Goal: Information Seeking & Learning: Learn about a topic

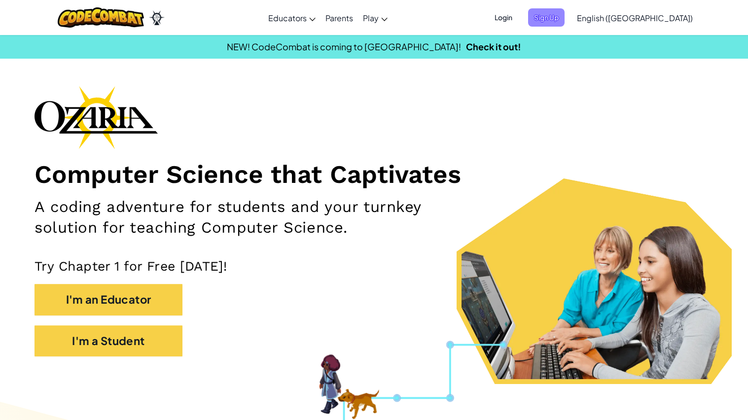
click at [565, 15] on span "Sign Up" at bounding box center [546, 17] width 36 height 18
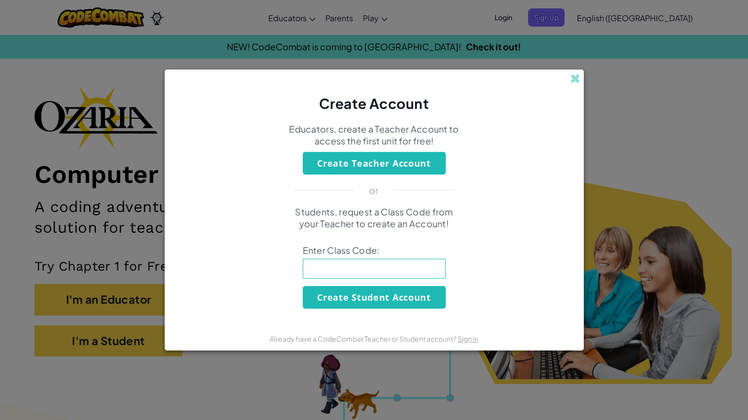
click at [388, 272] on input at bounding box center [374, 269] width 143 height 20
click at [571, 74] on span at bounding box center [575, 78] width 10 height 10
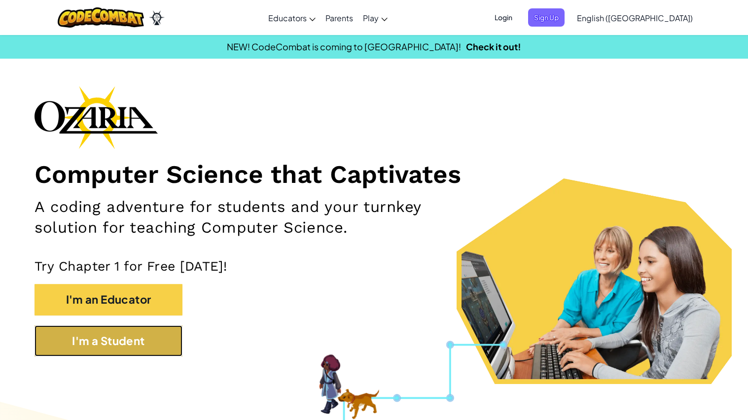
click at [158, 347] on button "I'm a Student" at bounding box center [109, 341] width 148 height 31
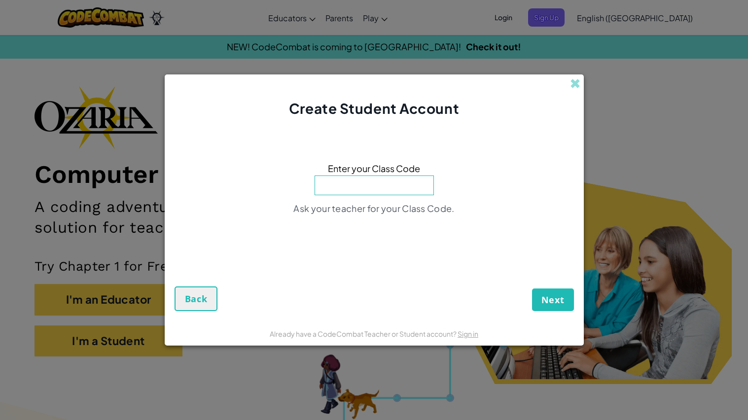
click at [388, 183] on input at bounding box center [374, 186] width 119 height 20
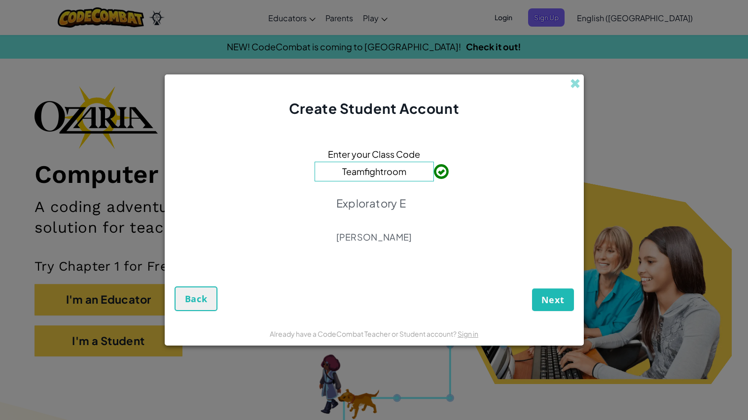
type input "Teamfightroom"
click at [550, 299] on span "Next" at bounding box center [553, 300] width 23 height 12
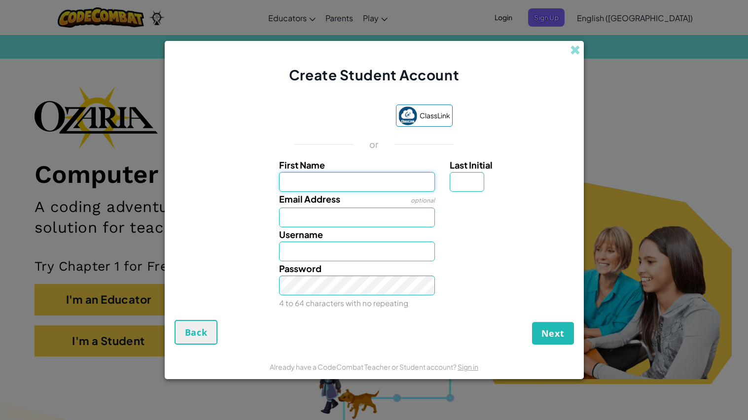
click at [341, 187] on input "First Name" at bounding box center [357, 182] width 156 height 20
type input "karson"
type input "Karson"
click at [299, 218] on input "Email Address" at bounding box center [357, 218] width 156 height 20
type input "26kloomis@dist.13.org"
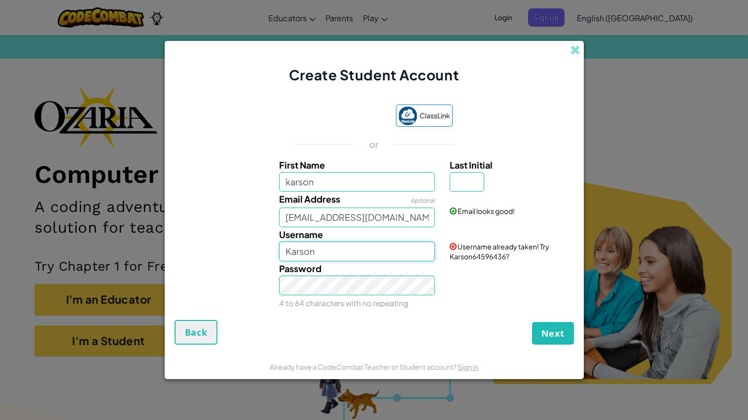
click at [365, 248] on input "Karson" at bounding box center [357, 252] width 156 height 20
type input "karson"
click at [532, 322] on button "Next" at bounding box center [553, 333] width 42 height 23
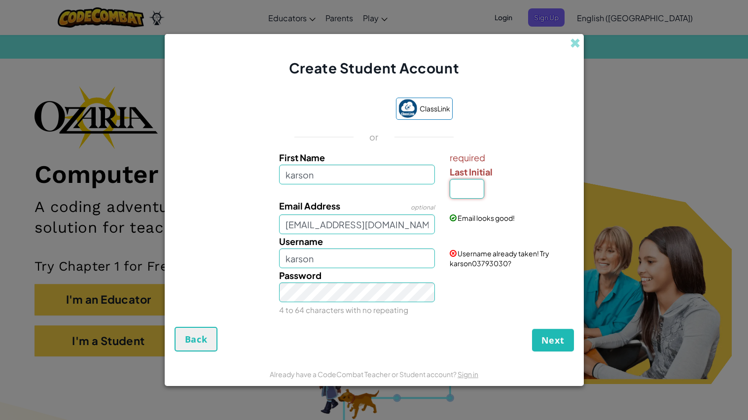
click at [464, 195] on input "Last Initial" at bounding box center [467, 189] width 35 height 20
type input "L"
click at [553, 345] on span "Next" at bounding box center [553, 340] width 23 height 12
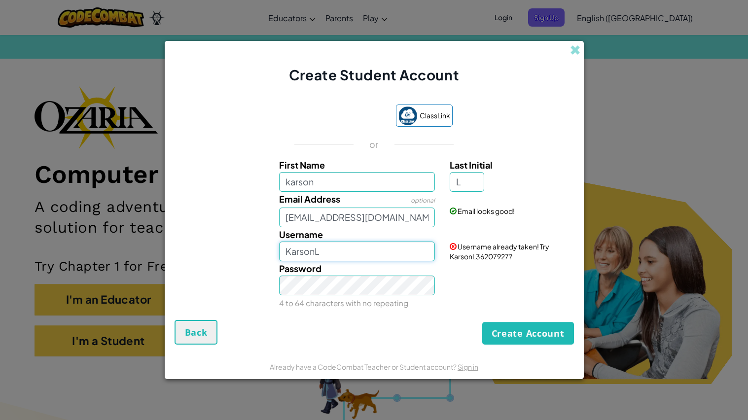
click at [331, 246] on input "KarsonL" at bounding box center [357, 252] width 156 height 20
click at [545, 329] on button "Create Account" at bounding box center [528, 333] width 92 height 23
click at [334, 257] on input "Karson" at bounding box center [357, 252] width 156 height 20
click at [537, 328] on button "Create Account" at bounding box center [528, 333] width 92 height 23
click at [380, 248] on input "Karson65" at bounding box center [357, 252] width 156 height 20
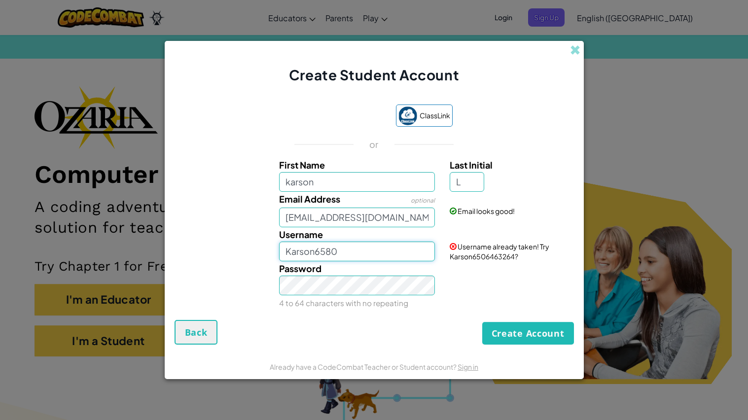
type input "Karson6580"
click at [540, 331] on button "Create Account" at bounding box center [528, 333] width 92 height 23
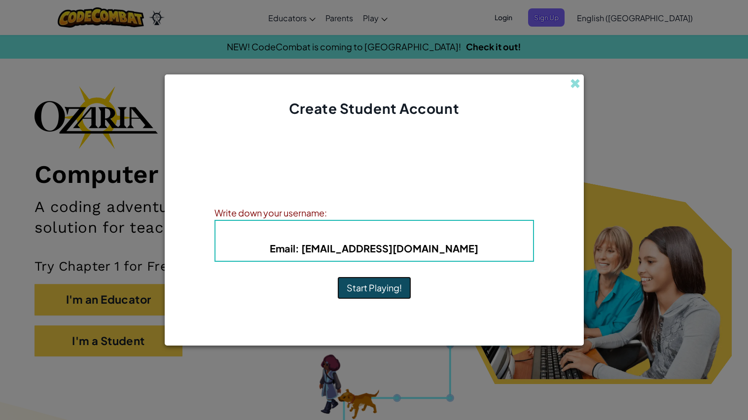
click at [367, 286] on button "Start Playing!" at bounding box center [374, 288] width 74 height 23
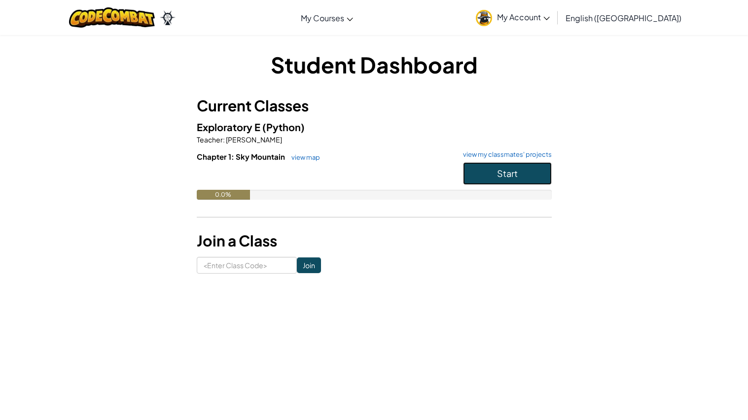
click at [513, 171] on span "Start" at bounding box center [507, 173] width 21 height 11
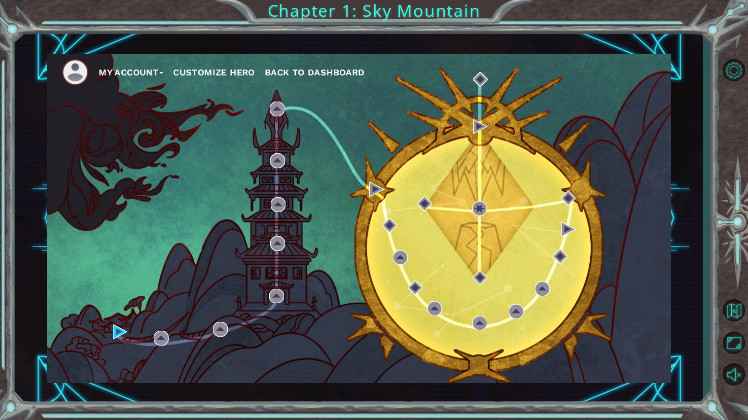
click at [206, 72] on button "Customize Hero" at bounding box center [214, 72] width 82 height 15
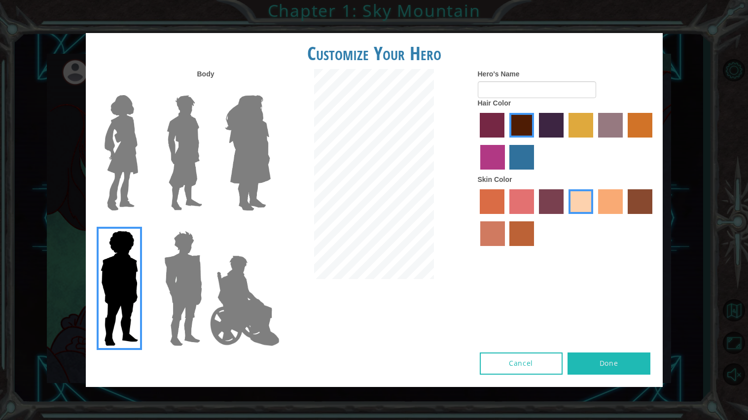
click at [178, 306] on img at bounding box center [183, 288] width 46 height 123
click at [206, 224] on input "Hero Garnet" at bounding box center [206, 224] width 0 height 0
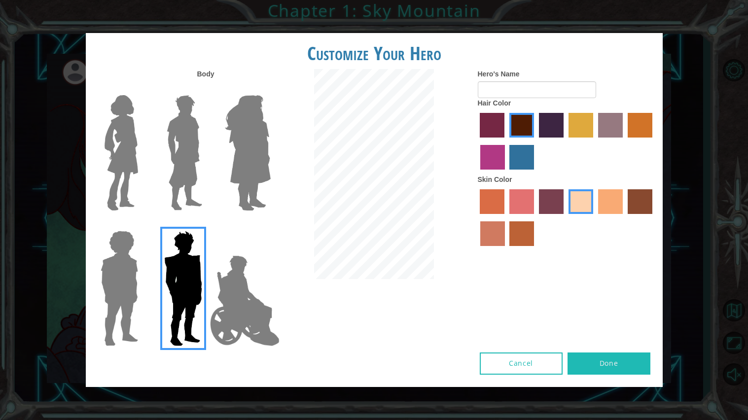
click at [191, 117] on img at bounding box center [185, 152] width 44 height 123
click at [206, 89] on input "Hero Lars" at bounding box center [206, 89] width 0 height 0
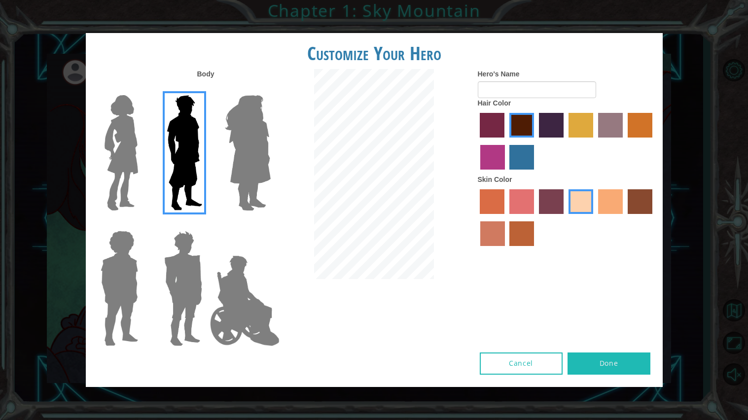
click at [184, 236] on img at bounding box center [183, 288] width 46 height 123
click at [206, 224] on input "Hero Garnet" at bounding box center [206, 224] width 0 height 0
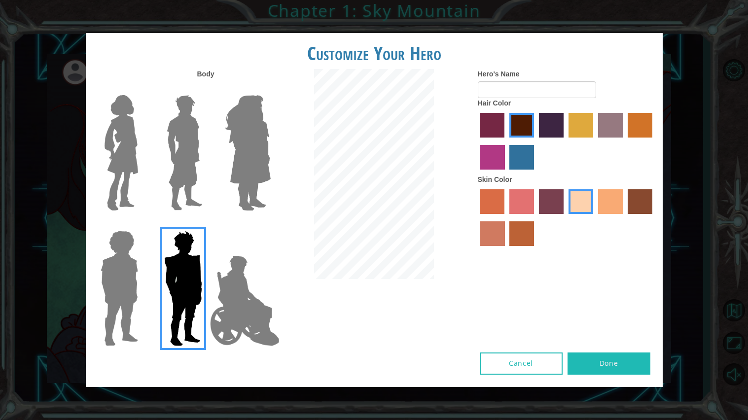
click at [600, 202] on label "tacao skin color" at bounding box center [610, 201] width 25 height 25
click at [595, 218] on input "tacao skin color" at bounding box center [595, 218] width 0 height 0
click at [614, 205] on label "tacao skin color" at bounding box center [610, 201] width 25 height 25
click at [595, 218] on input "tacao skin color" at bounding box center [595, 218] width 0 height 0
click at [585, 207] on label "sandy beach skin color" at bounding box center [581, 201] width 25 height 25
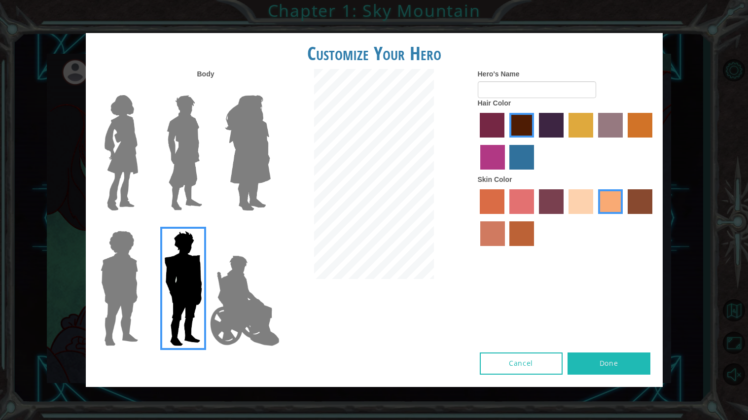
click at [565, 218] on input "sandy beach skin color" at bounding box center [565, 218] width 0 height 0
click at [617, 356] on button "Done" at bounding box center [609, 364] width 83 height 22
click at [620, 360] on button "Done" at bounding box center [609, 364] width 83 height 22
click at [523, 85] on input "Hero's Name" at bounding box center [537, 89] width 118 height 17
type input "karson"
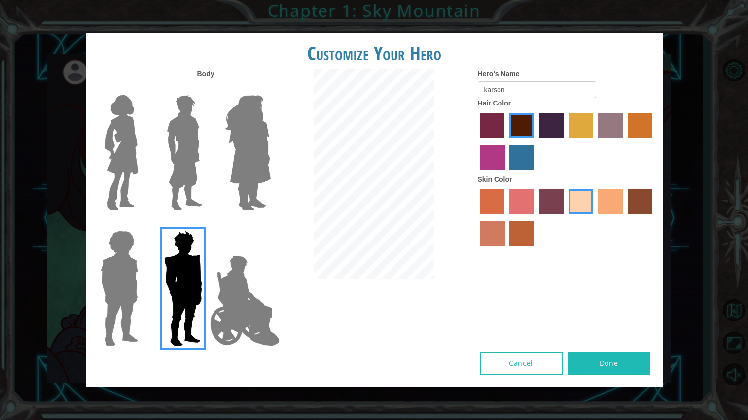
click at [638, 351] on div "Body Hero's Name [PERSON_NAME] Hair Color Skin Color" at bounding box center [374, 211] width 577 height 284
click at [644, 355] on button "Done" at bounding box center [609, 364] width 83 height 22
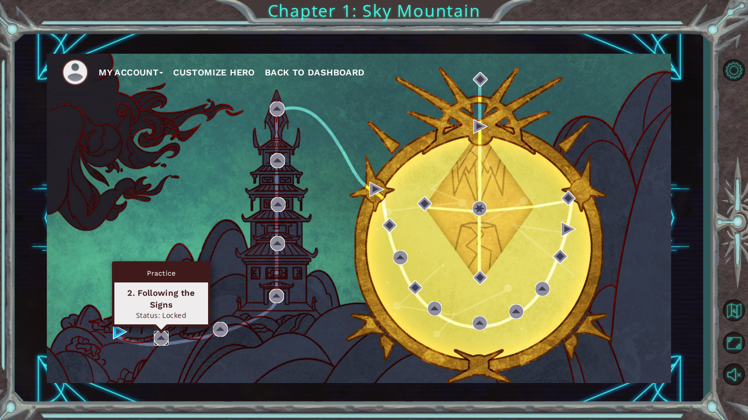
click at [162, 342] on img at bounding box center [161, 338] width 15 height 15
click at [158, 341] on img at bounding box center [161, 338] width 15 height 15
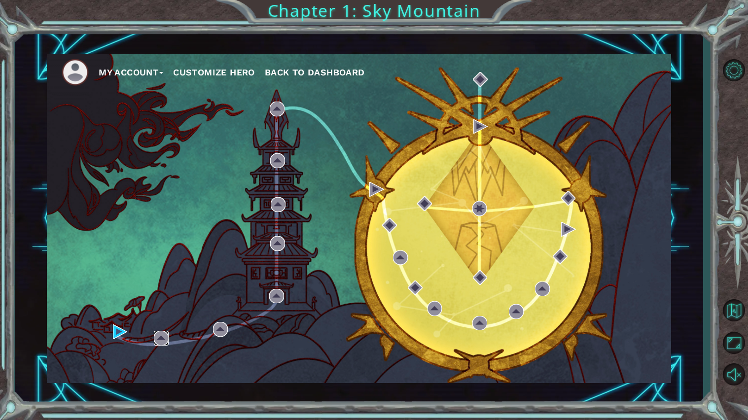
click at [160, 340] on img at bounding box center [161, 338] width 15 height 15
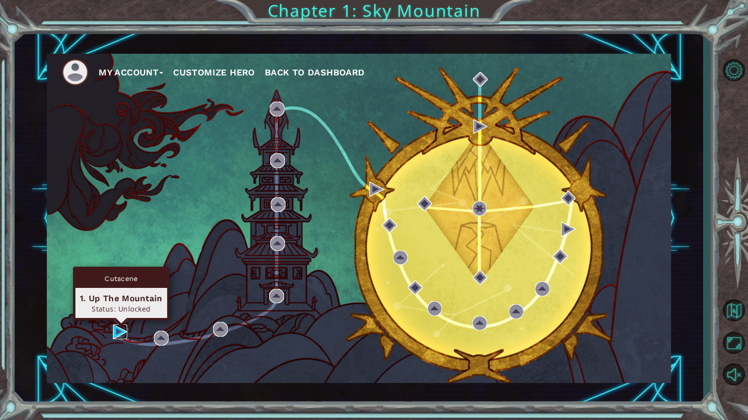
click at [120, 334] on img at bounding box center [120, 332] width 15 height 15
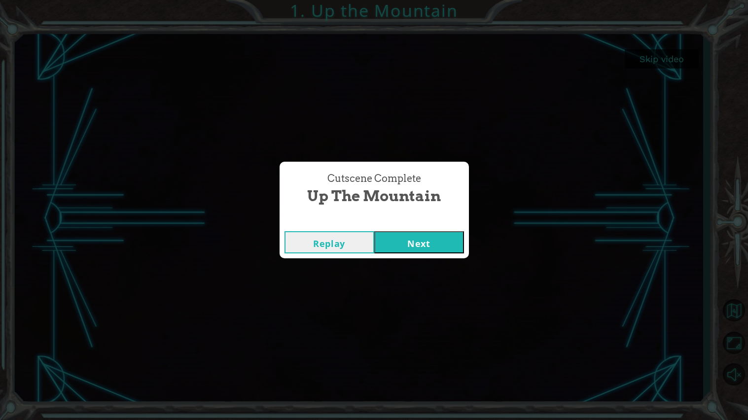
click at [417, 235] on button "Next" at bounding box center [419, 242] width 90 height 22
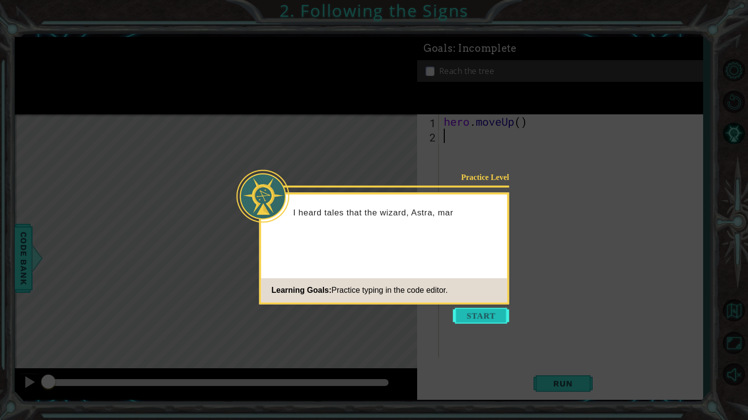
click at [494, 311] on button "Start" at bounding box center [481, 316] width 56 height 16
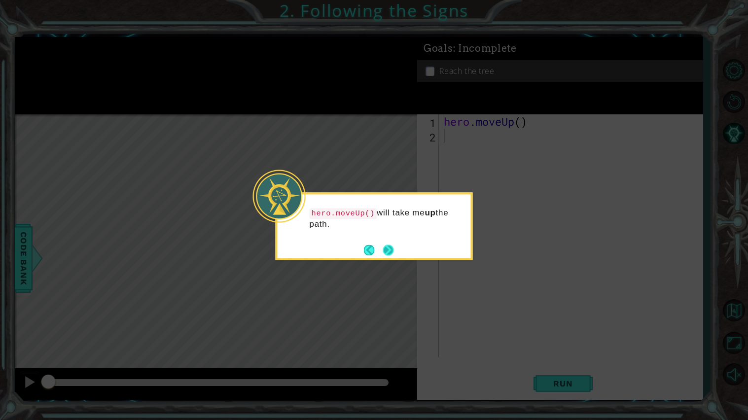
click at [393, 249] on button "Next" at bounding box center [388, 250] width 11 height 11
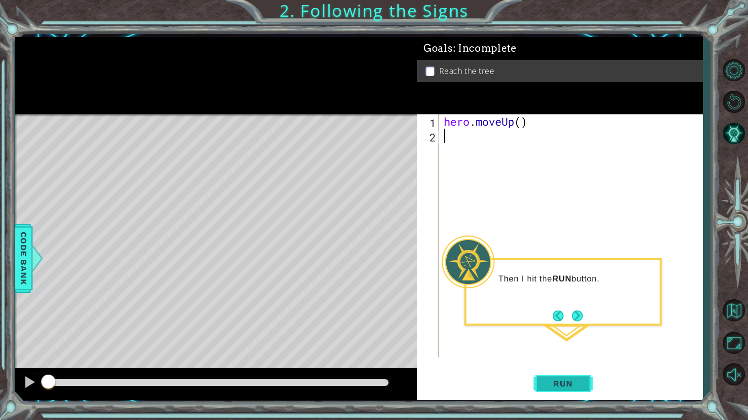
click at [577, 382] on span "Run" at bounding box center [563, 384] width 39 height 10
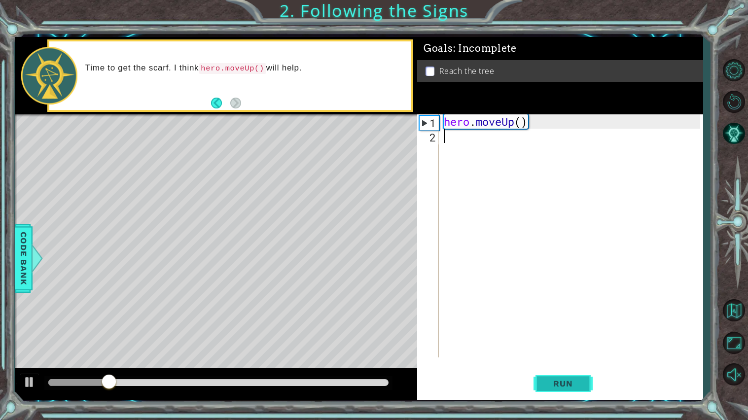
click at [577, 383] on span "Run" at bounding box center [563, 384] width 39 height 10
click at [525, 121] on div "hero . moveUp ( )" at bounding box center [573, 250] width 263 height 272
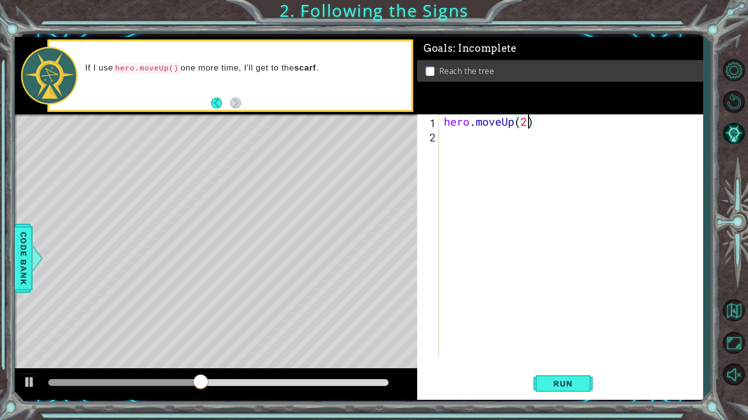
scroll to position [0, 3]
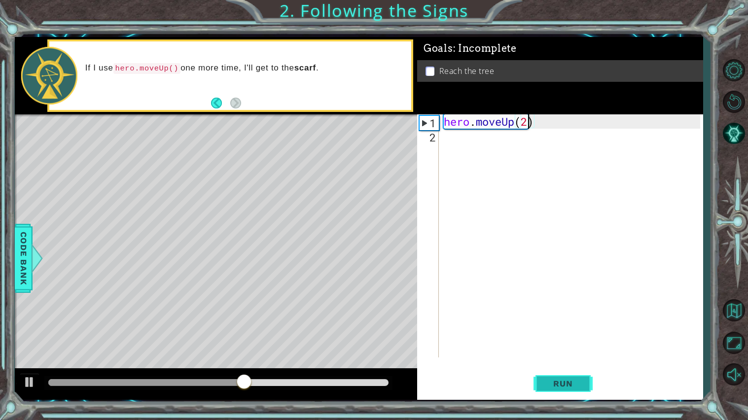
type textarea "hero.moveUp(2)"
click at [569, 381] on span "Run" at bounding box center [563, 384] width 39 height 10
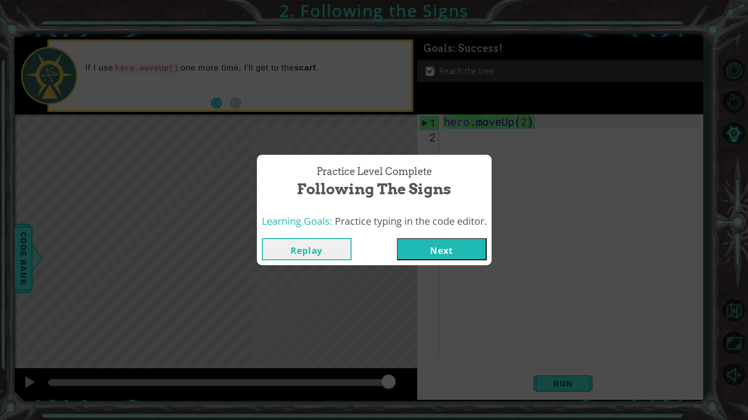
click at [470, 246] on button "Next" at bounding box center [442, 249] width 90 height 22
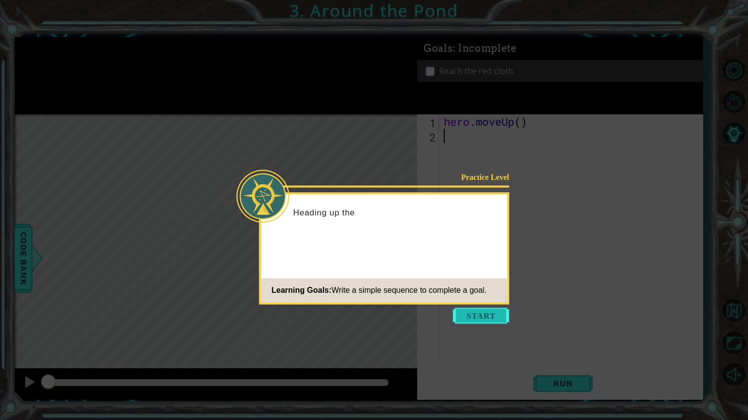
click at [489, 321] on button "Start" at bounding box center [481, 316] width 56 height 16
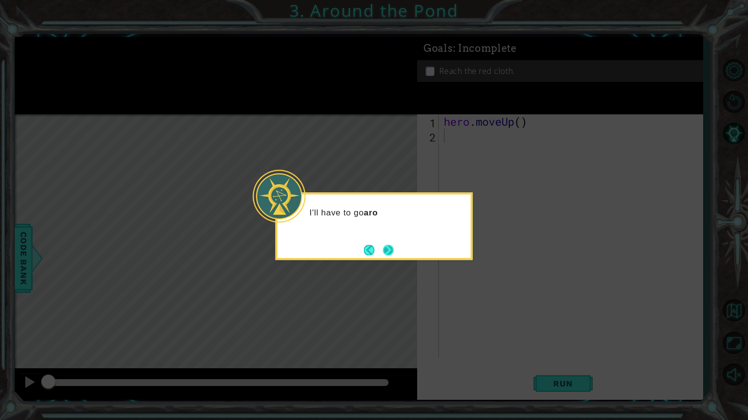
click at [388, 248] on button "Next" at bounding box center [388, 250] width 11 height 11
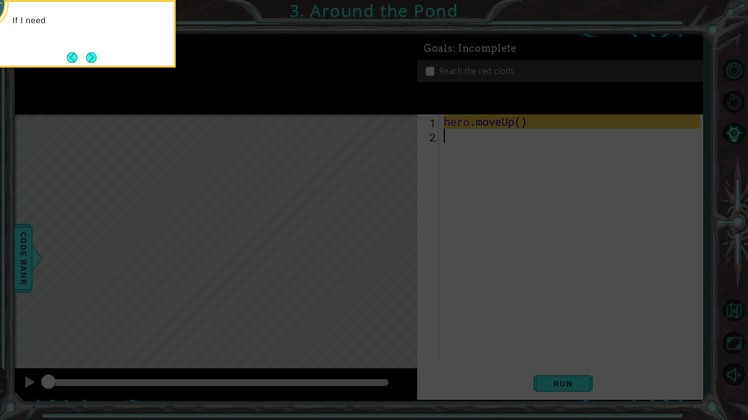
click at [388, 248] on icon at bounding box center [374, 67] width 748 height 705
click at [96, 60] on button "Next" at bounding box center [91, 57] width 11 height 11
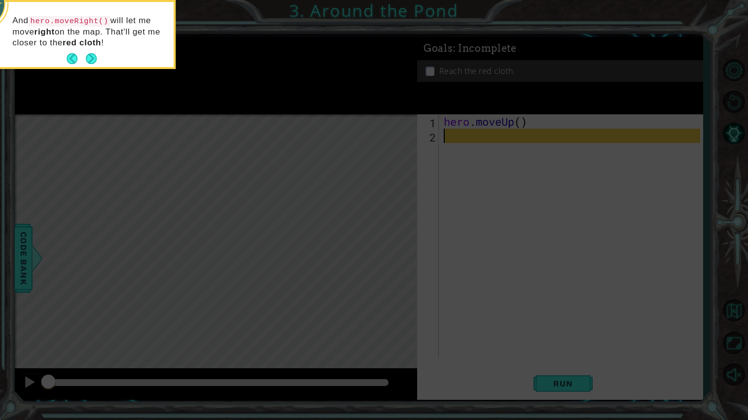
click at [96, 60] on button "Next" at bounding box center [91, 58] width 11 height 11
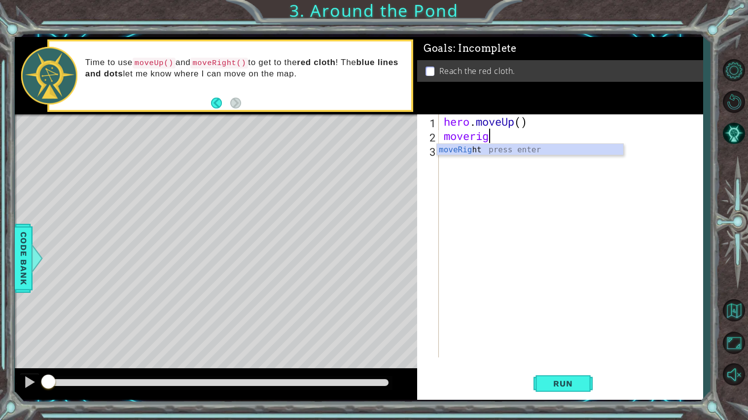
scroll to position [0, 1]
type textarea "moveright"
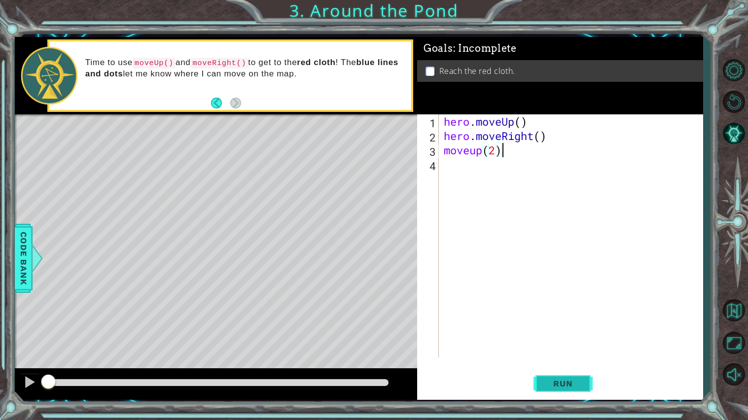
click at [578, 388] on span "Run" at bounding box center [563, 384] width 39 height 10
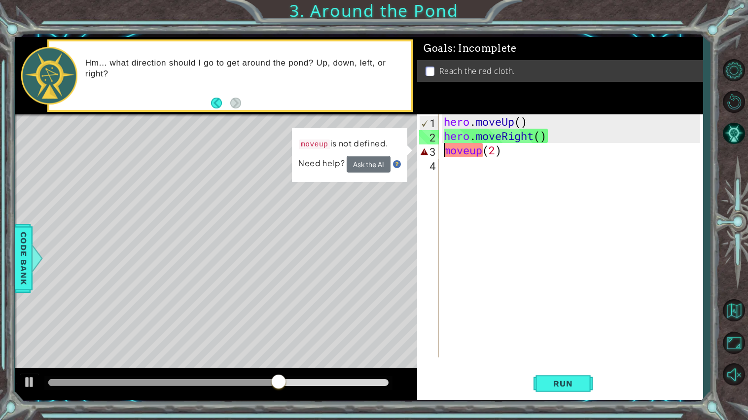
click at [445, 149] on div "hero . moveUp ( ) hero . moveRight ( ) moveup ( 2 )" at bounding box center [573, 250] width 263 height 272
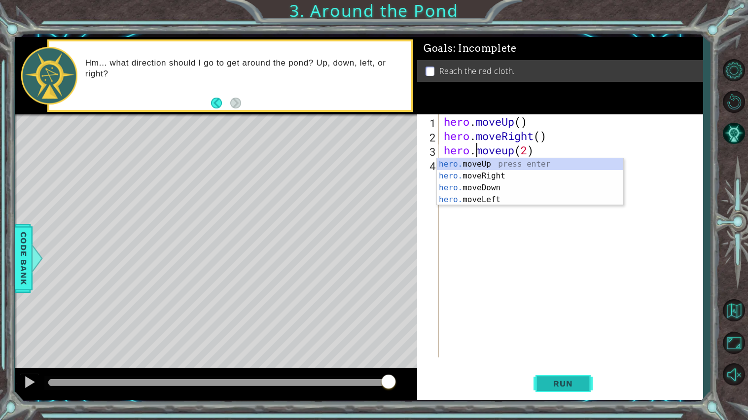
click at [552, 384] on span "Run" at bounding box center [563, 384] width 39 height 10
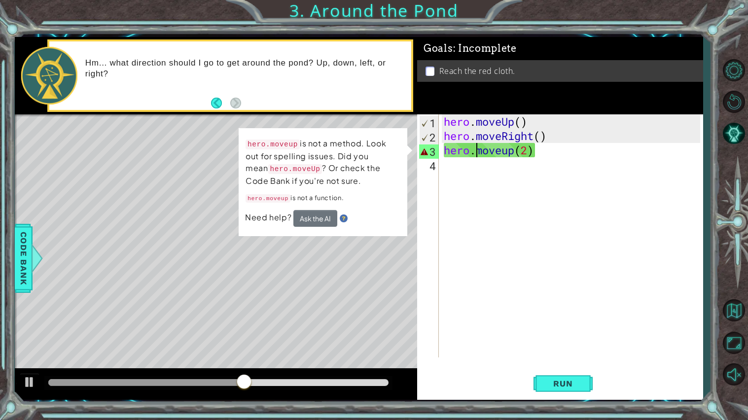
click at [508, 151] on div "hero . moveUp ( ) hero . moveRight ( ) hero . moveup ( 2 )" at bounding box center [573, 250] width 263 height 272
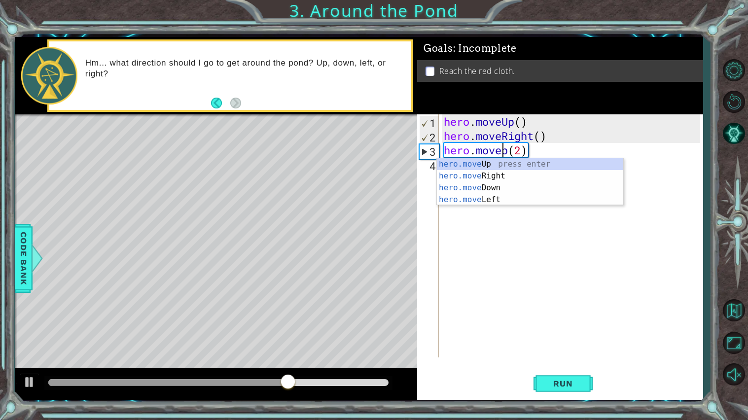
scroll to position [0, 2]
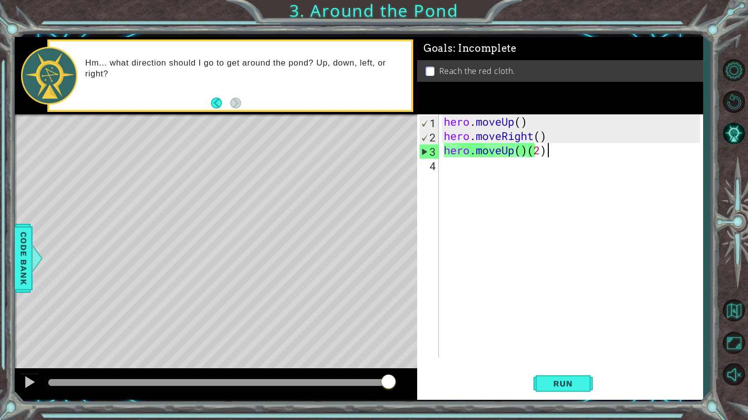
click at [549, 147] on div "hero . moveUp ( ) hero . moveRight ( ) hero . moveUp ( ) ( 2 )" at bounding box center [573, 250] width 263 height 272
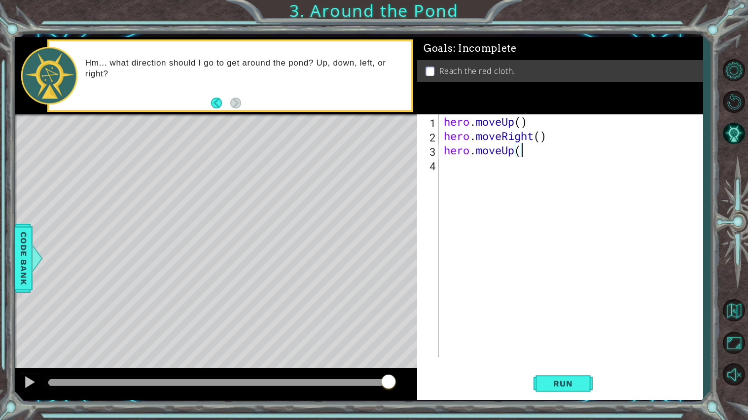
type textarea "hero.moveUp"
click at [520, 151] on div "hero . moveUp ( ) hero . moveRight ( ) hero . moveUp ( )" at bounding box center [573, 250] width 263 height 272
type textarea "hero.moveUp(2)"
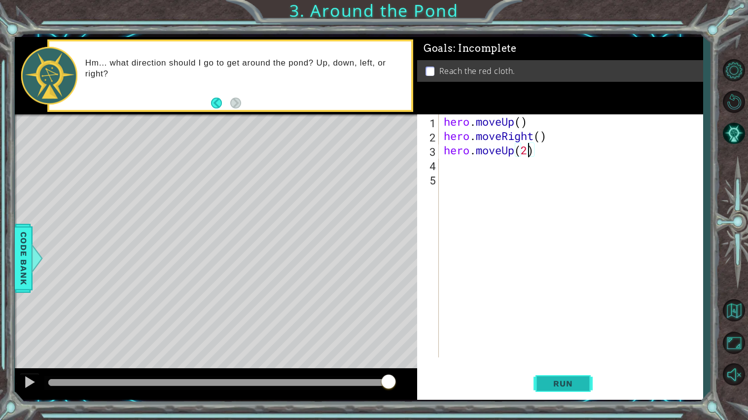
click at [552, 373] on button "Run" at bounding box center [563, 383] width 59 height 29
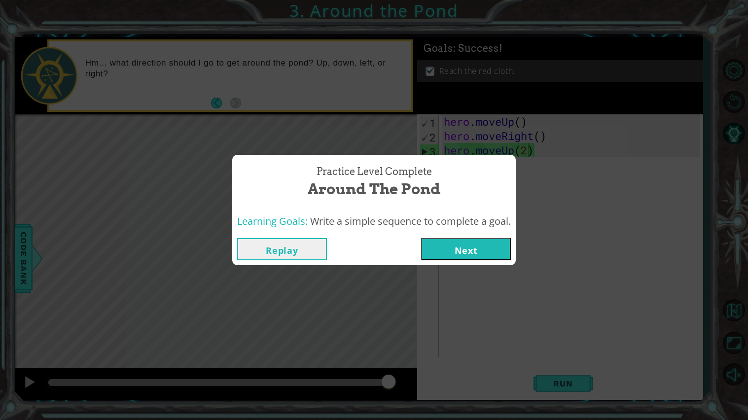
click at [490, 251] on button "Next" at bounding box center [466, 249] width 90 height 22
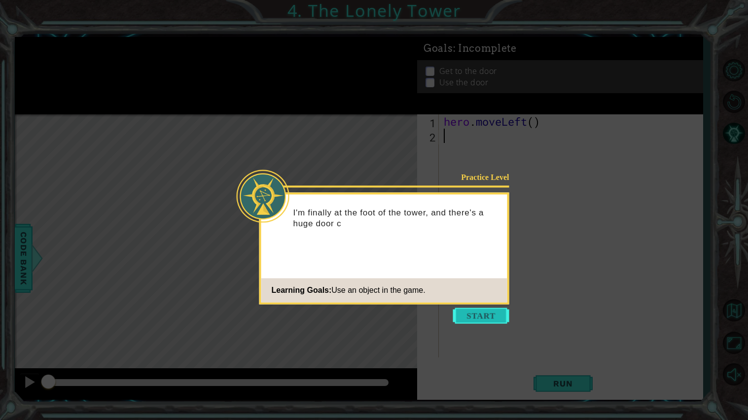
click at [472, 311] on button "Start" at bounding box center [481, 316] width 56 height 16
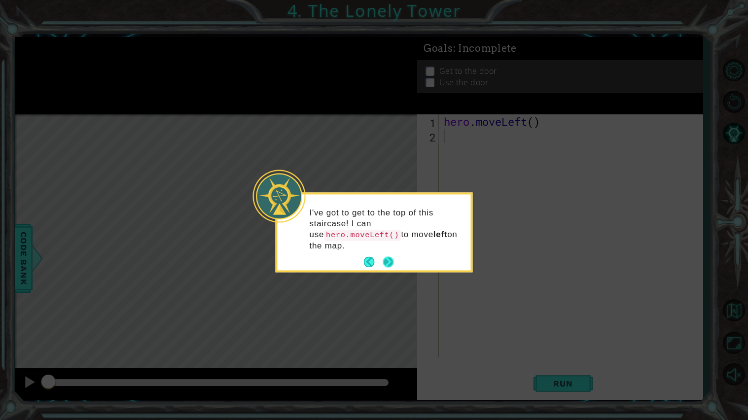
click at [391, 259] on button "Next" at bounding box center [388, 262] width 11 height 11
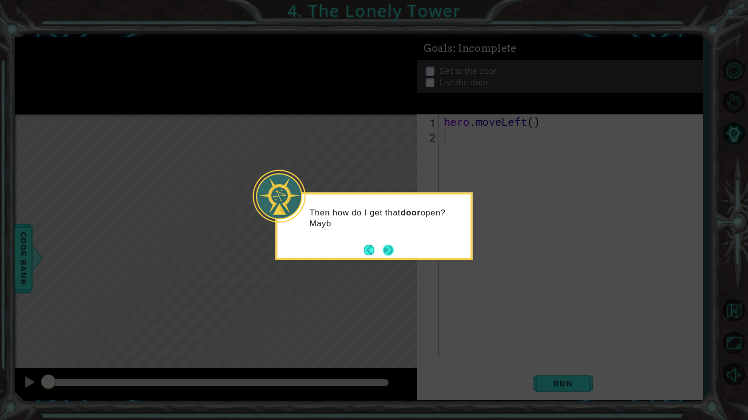
click at [389, 251] on button "Next" at bounding box center [388, 250] width 12 height 12
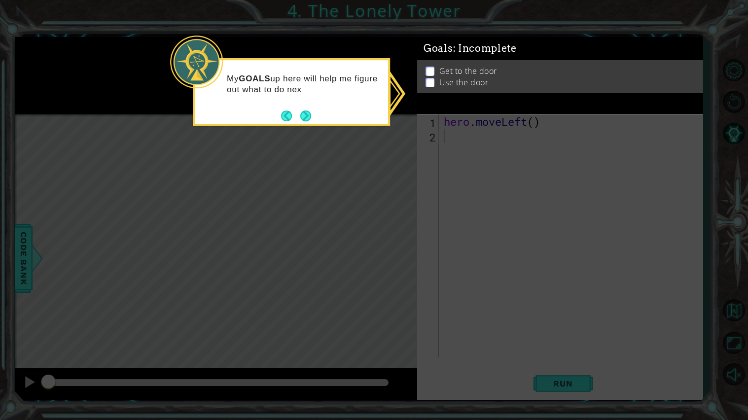
click at [313, 113] on div "My GOALS up here will help me figure out what to do nex" at bounding box center [291, 89] width 193 height 50
click at [310, 116] on button "Next" at bounding box center [305, 115] width 11 height 11
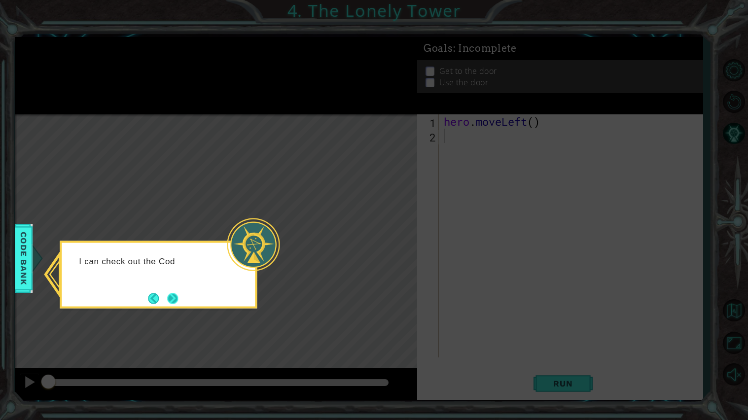
click at [172, 299] on button "Next" at bounding box center [172, 298] width 11 height 11
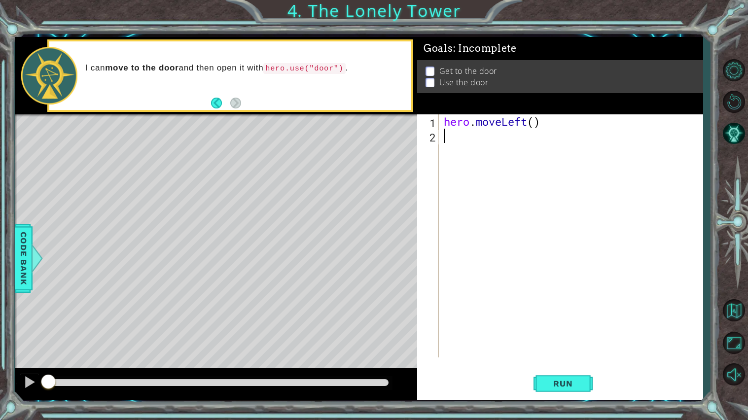
click at [536, 123] on div "hero . moveLeft ( )" at bounding box center [573, 250] width 263 height 272
type textarea "hero.moveLeft(2)"
click at [464, 138] on div "hero . moveLeft ( 2 )" at bounding box center [573, 250] width 263 height 272
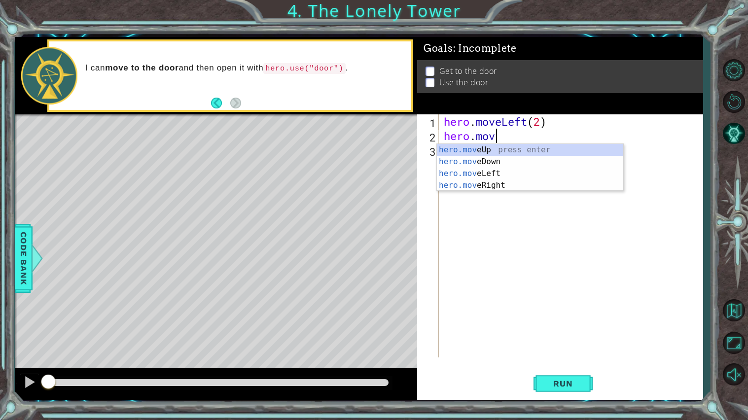
scroll to position [0, 1]
type textarea "hero.moveUp"
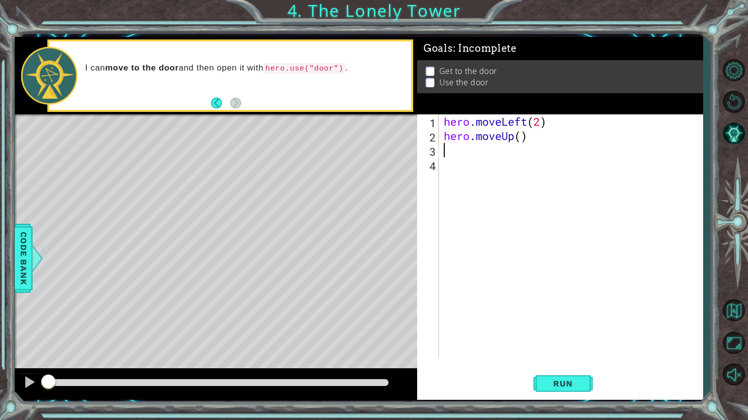
click at [523, 139] on div "hero . moveLeft ( 2 ) hero . moveUp ( )" at bounding box center [573, 250] width 263 height 272
type textarea "hero.moveUp(2)"
click at [490, 153] on div "hero . moveLeft ( 2 ) hero . moveUp ( 2 )" at bounding box center [573, 250] width 263 height 272
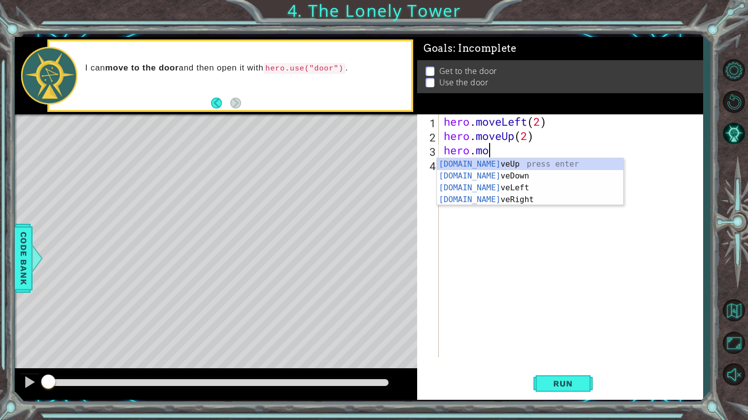
scroll to position [0, 1]
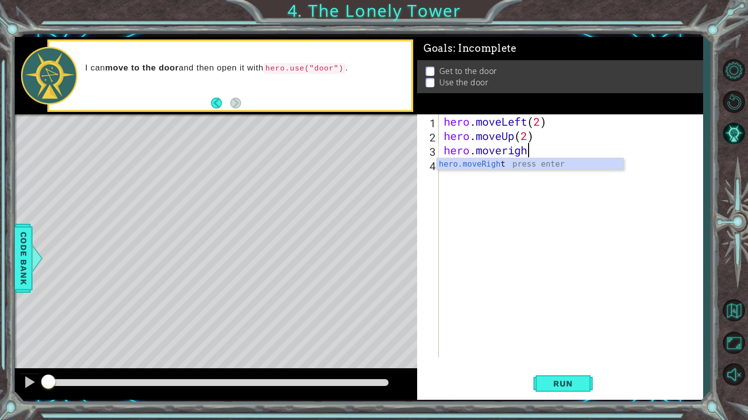
type textarea "hero.moveright"
click at [541, 151] on div "hero . moveLeft ( 2 ) hero . moveUp ( 2 ) hero . moveRight ( )" at bounding box center [573, 250] width 263 height 272
type textarea "hero.moveRight(2)"
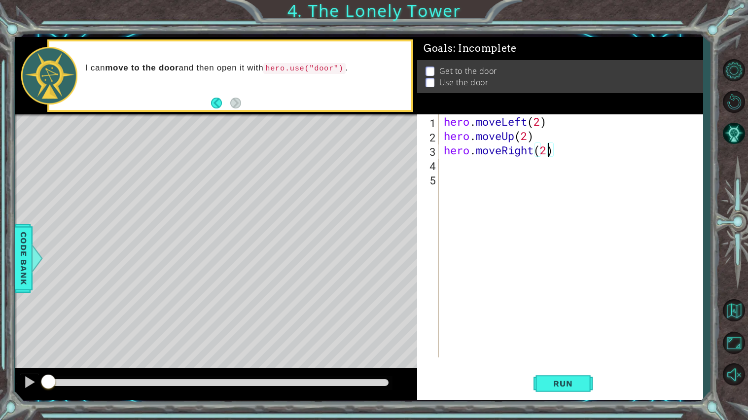
click at [497, 175] on div "hero . moveLeft ( 2 ) hero . moveUp ( 2 ) hero . moveRight ( 2 )" at bounding box center [573, 250] width 263 height 272
click at [555, 156] on div "hero . moveLeft ( 2 ) hero . moveUp ( 2 ) hero . moveRight ( 2 )" at bounding box center [573, 250] width 263 height 272
type textarea "hero.moveRight(2)"
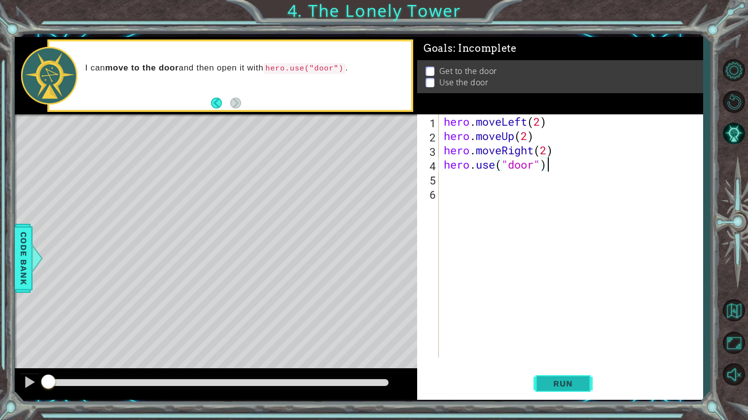
type textarea "hero.use("door")"
click at [572, 378] on button "Run" at bounding box center [563, 383] width 59 height 29
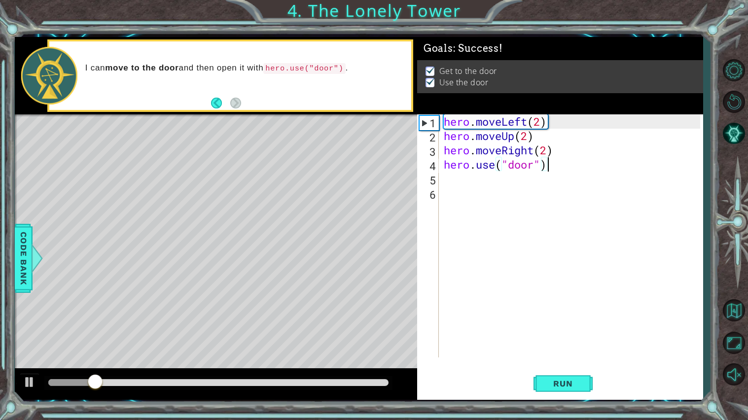
scroll to position [0, 0]
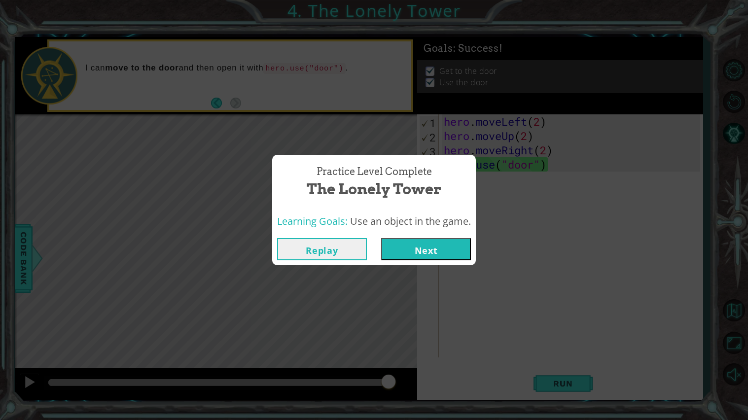
click at [419, 257] on button "Next" at bounding box center [426, 249] width 90 height 22
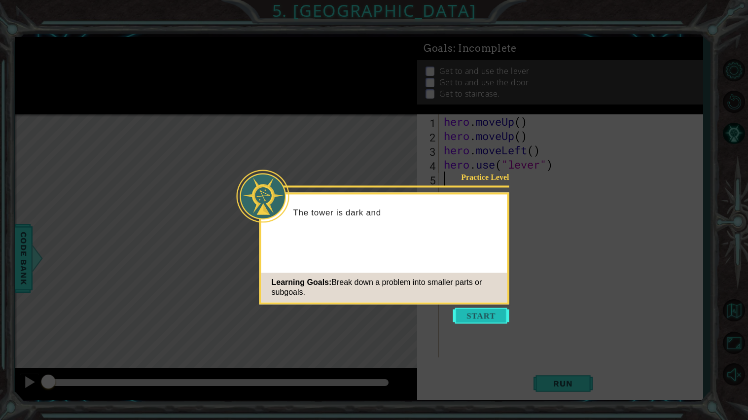
click at [497, 313] on button "Start" at bounding box center [481, 316] width 56 height 16
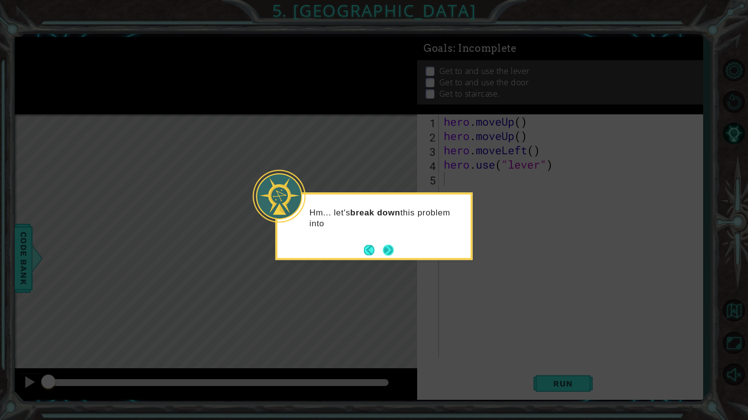
click at [394, 255] on button "Next" at bounding box center [388, 250] width 11 height 11
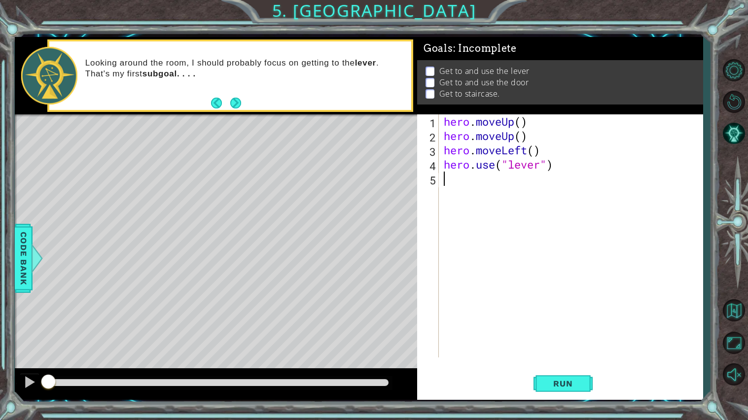
click at [522, 125] on div "hero . moveUp ( ) hero . moveUp ( ) hero . moveLeft ( ) hero . use ( "lever" )" at bounding box center [573, 250] width 263 height 272
click at [532, 136] on div "hero . moveUp ( 2 ) hero . moveUp ( ) hero . moveLeft ( ) hero . use ( "lever" )" at bounding box center [573, 250] width 263 height 272
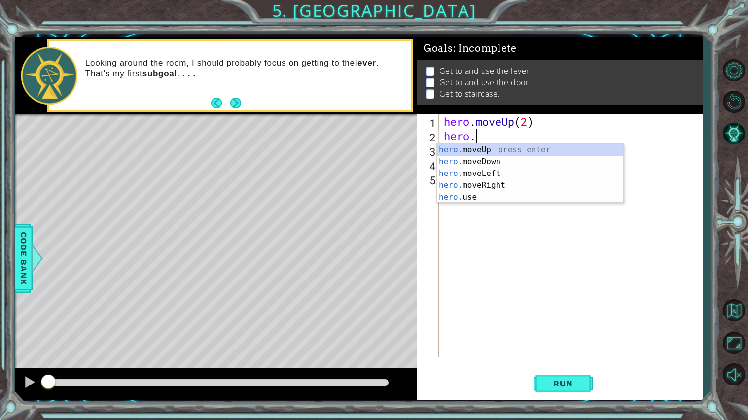
scroll to position [0, 0]
type textarea "h"
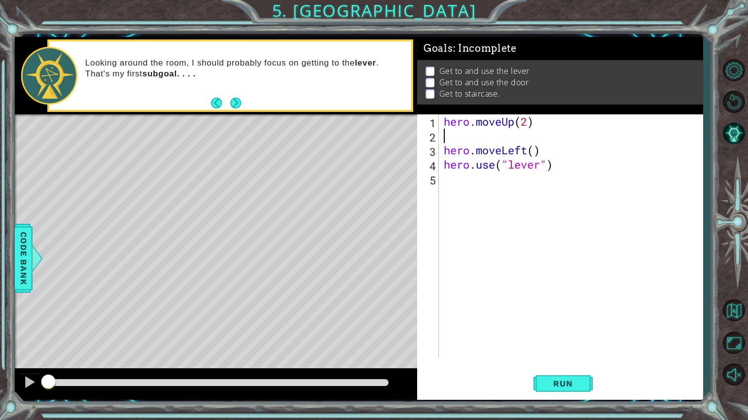
type textarea "hero.moveUp(2)"
click at [484, 162] on div "hero . moveUp ( 2 ) hero . moveLeft ( ) hero . use ( "lever" )" at bounding box center [573, 250] width 263 height 272
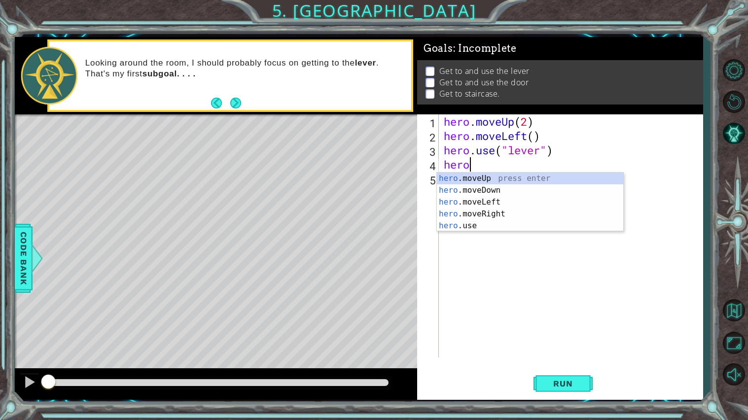
scroll to position [0, 1]
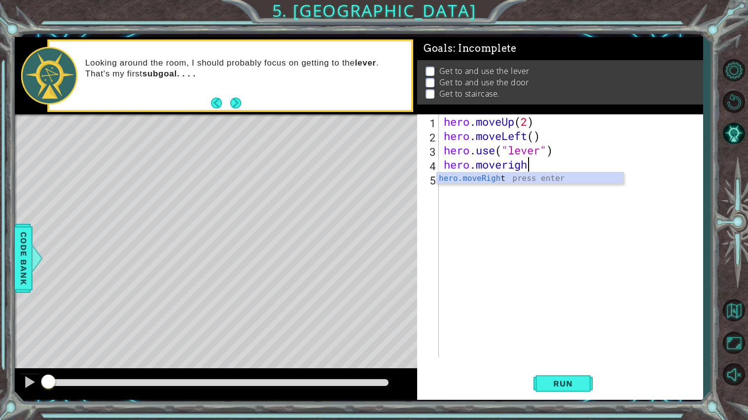
type textarea "hero.moveright"
click at [544, 166] on div "hero . moveUp ( 2 ) hero . moveLeft ( ) hero . use ( "lever" ) hero . moveRight…" at bounding box center [573, 250] width 263 height 272
type textarea "hero.moveRight(3)"
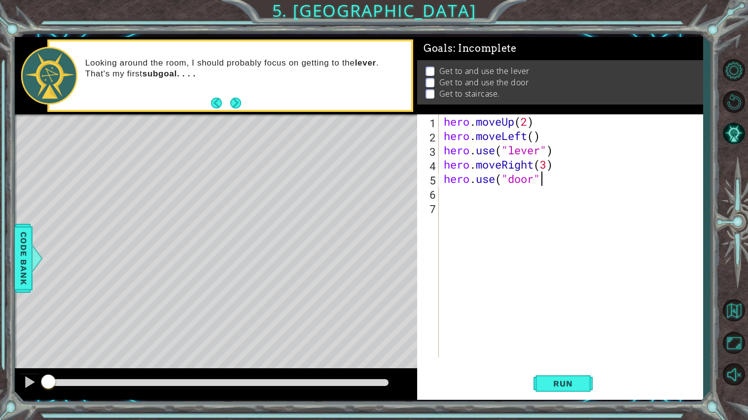
type textarea "hero.use("door")"
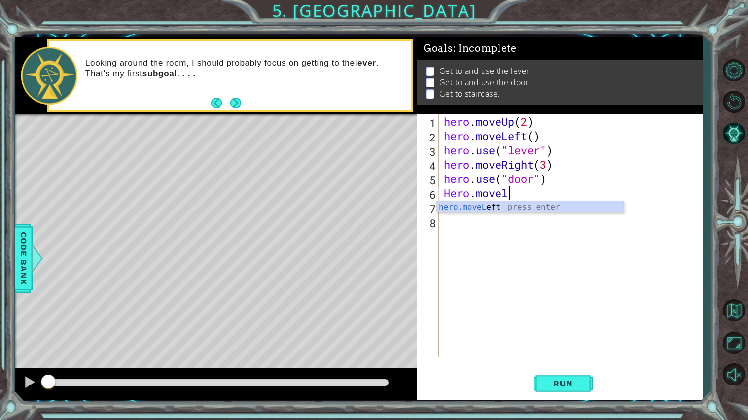
scroll to position [0, 2]
type textarea "Hero.moveleft"
click at [537, 194] on div "hero . moveUp ( 2 ) hero . moveLeft ( ) hero . use ( "lever" ) hero . moveRight…" at bounding box center [573, 250] width 263 height 272
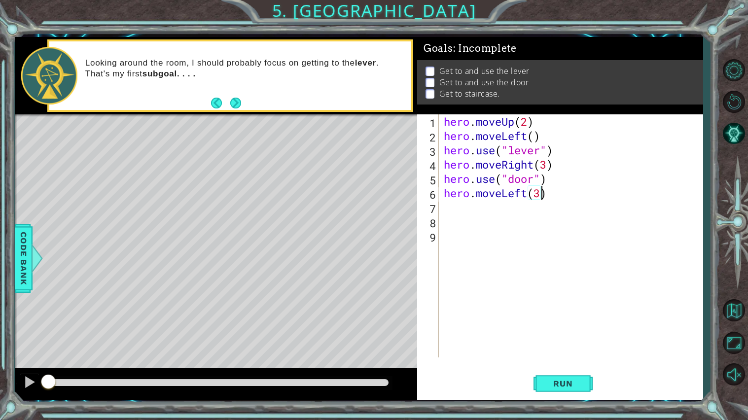
scroll to position [0, 3]
click at [567, 390] on button "Run" at bounding box center [563, 383] width 59 height 29
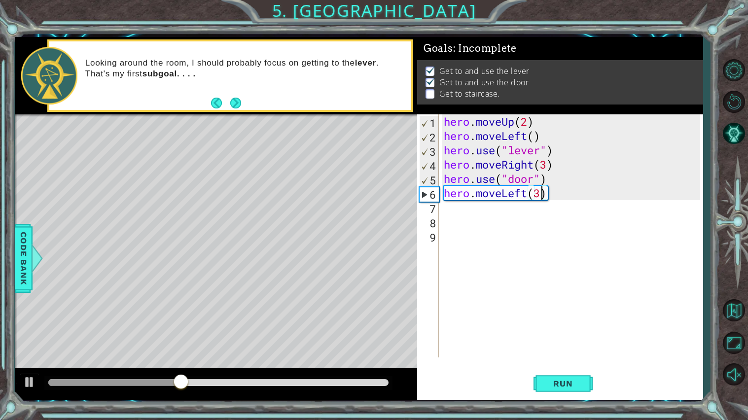
click at [549, 181] on div "hero . moveUp ( 2 ) hero . moveLeft ( ) hero . use ( "lever" ) hero . moveRight…" at bounding box center [573, 250] width 263 height 272
type textarea "hero.use("door")"
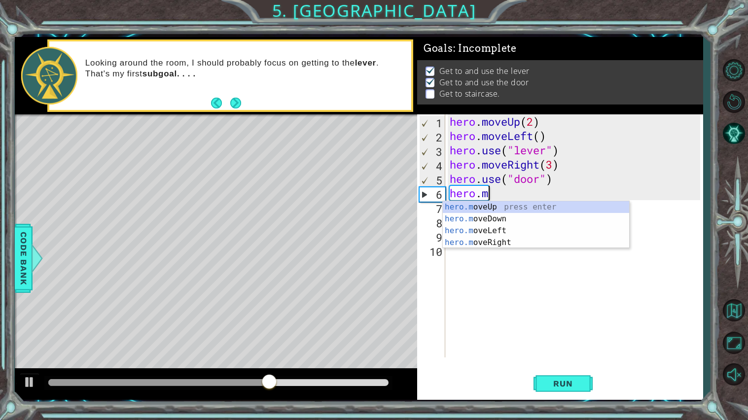
scroll to position [0, 1]
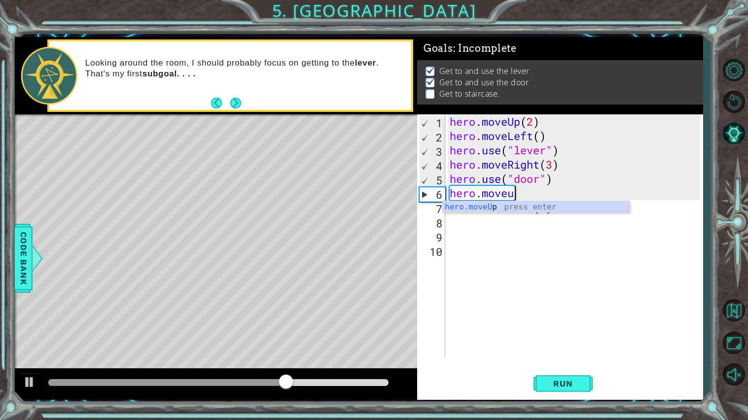
type textarea "hero.moveup"
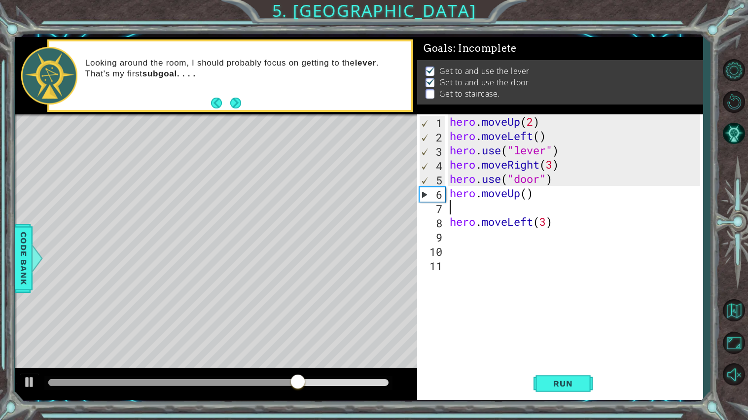
scroll to position [0, 0]
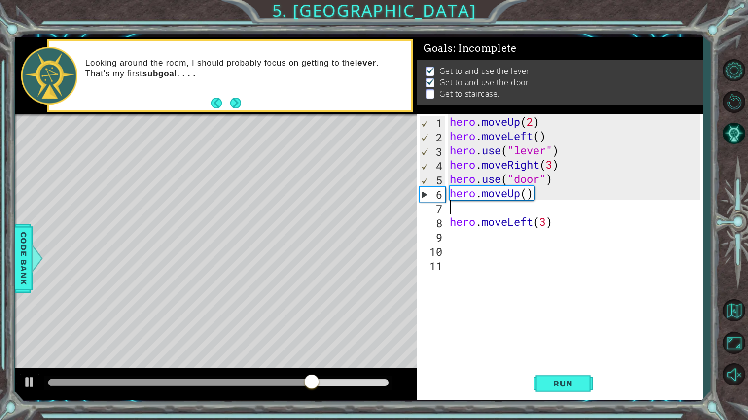
click at [526, 195] on div "hero . moveUp ( 2 ) hero . moveLeft ( ) hero . use ( "lever" ) hero . moveRight…" at bounding box center [576, 250] width 257 height 272
type textarea "hero.moveUp()"
click at [451, 215] on div "hero . moveUp ( 2 ) hero . moveLeft ( ) hero . use ( "lever" ) hero . moveRight…" at bounding box center [576, 250] width 257 height 272
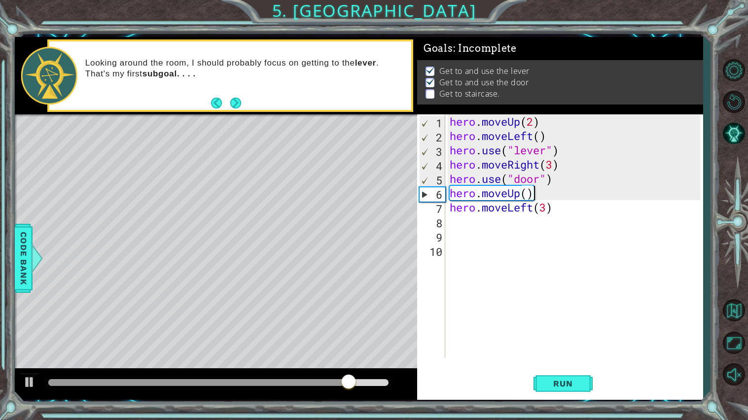
click at [528, 191] on div "hero . moveUp ( 2 ) hero . moveLeft ( ) hero . use ( "lever" ) hero . moveRight…" at bounding box center [576, 250] width 257 height 272
type textarea "hero.moveUp(2)"
click at [580, 383] on span "Run" at bounding box center [563, 384] width 39 height 10
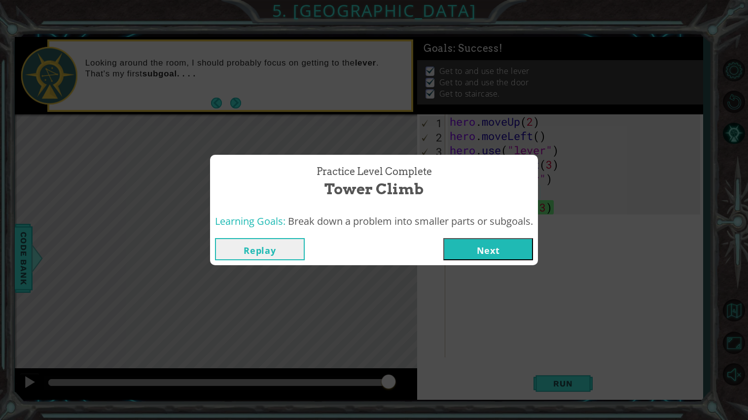
click at [483, 243] on button "Next" at bounding box center [488, 249] width 90 height 22
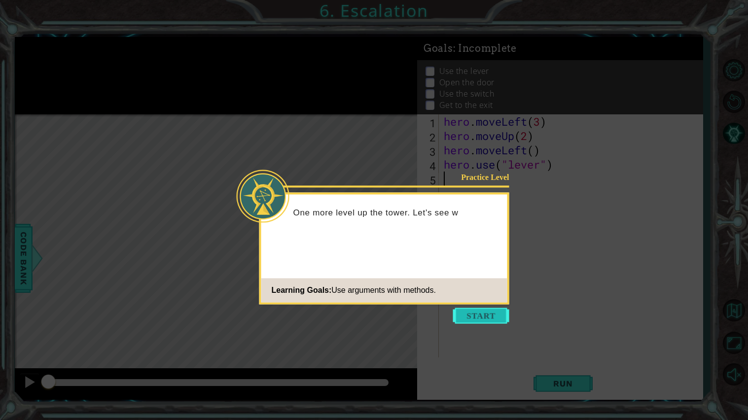
click at [480, 319] on button "Start" at bounding box center [481, 316] width 56 height 16
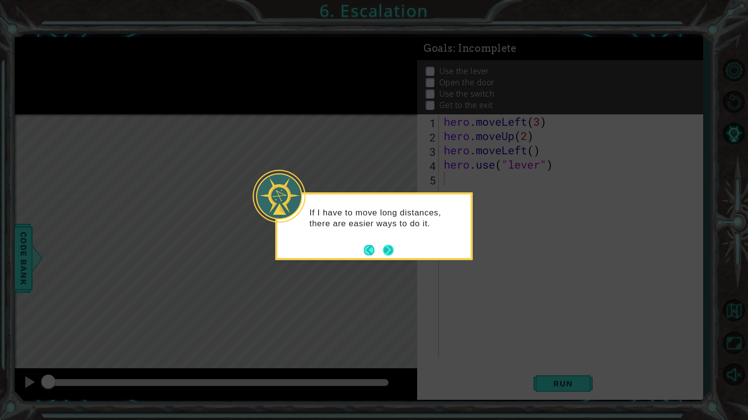
click at [393, 245] on button "Next" at bounding box center [388, 250] width 13 height 13
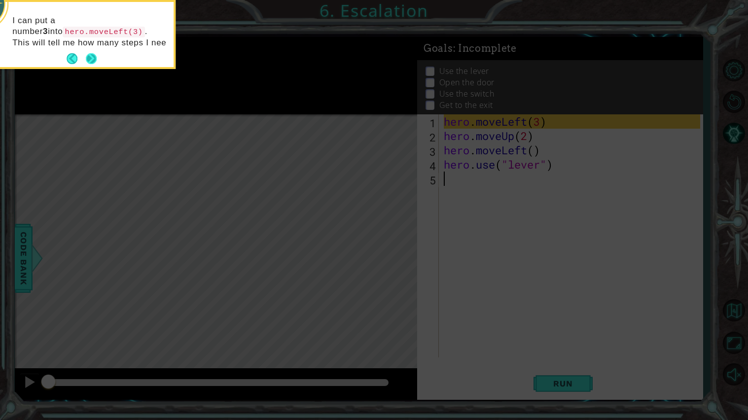
click at [91, 58] on button "Next" at bounding box center [91, 58] width 11 height 11
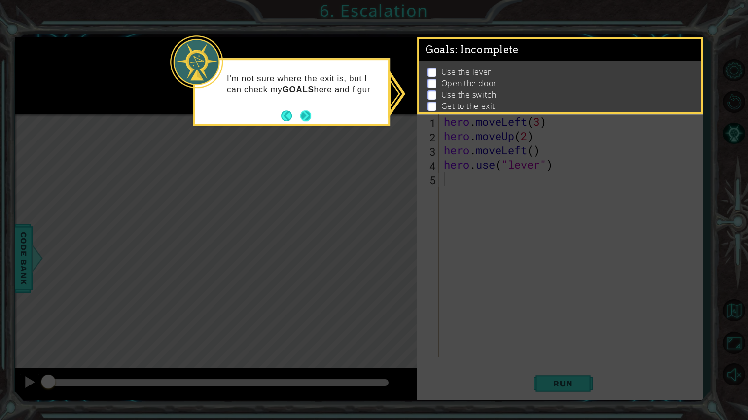
click at [304, 114] on button "Next" at bounding box center [305, 115] width 11 height 11
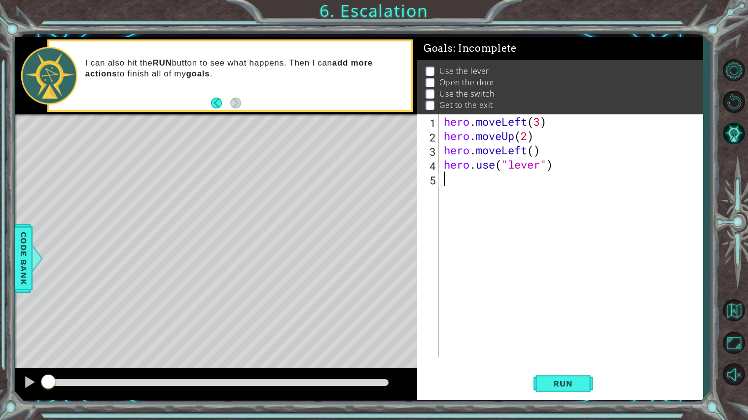
click at [534, 152] on div "hero . moveLeft ( 3 ) hero . moveUp ( 2 ) hero . moveLeft ( ) hero . use ( "lev…" at bounding box center [573, 250] width 263 height 272
type textarea "hero.moveLeft(1)"
click at [517, 180] on div "hero . moveLeft ( 3 ) hero . moveUp ( 2 ) hero . moveLeft ( 1 ) hero . use ( "l…" at bounding box center [573, 250] width 263 height 272
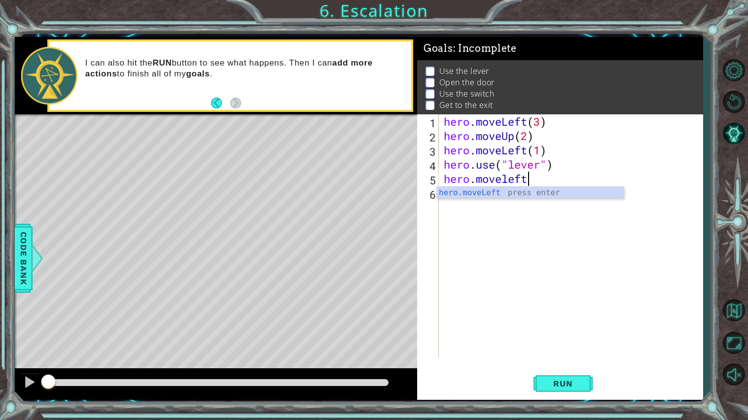
type textarea "hero.moveLeft(1)"
click at [462, 198] on div "hero . moveLeft ( 3 ) hero . moveUp ( 2 ) hero . moveLeft ( 1 ) hero . use ( "l…" at bounding box center [573, 250] width 263 height 272
type textarea "hero.use("door")"
click at [515, 205] on div "hero . moveLeft ( 3 ) hero . moveUp ( 2 ) hero . moveLeft ( 1 ) hero . use ( "l…" at bounding box center [573, 250] width 263 height 272
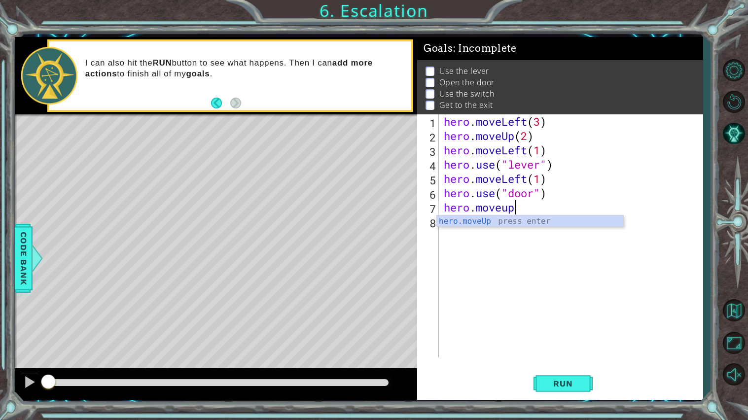
scroll to position [0, 2]
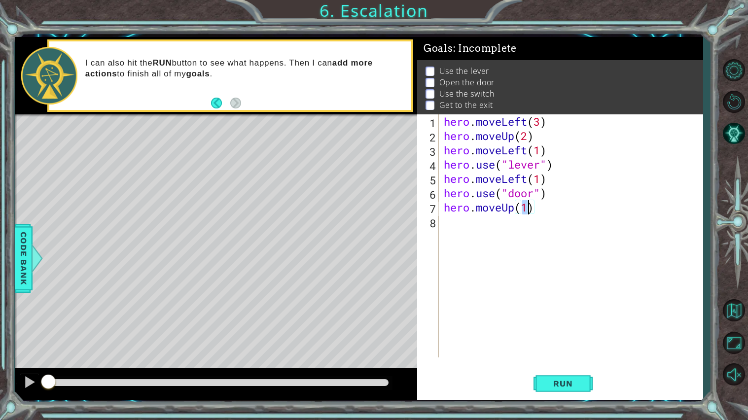
click at [529, 210] on div "hero . moveLeft ( 3 ) hero . moveUp ( 2 ) hero . moveLeft ( 1 ) hero . use ( "l…" at bounding box center [571, 235] width 258 height 243
type textarea "hero.moveUp(2)"
click at [551, 206] on div "hero . moveLeft ( 3 ) hero . moveUp ( 2 ) hero . moveLeft ( 1 ) hero . use ( "l…" at bounding box center [573, 250] width 263 height 272
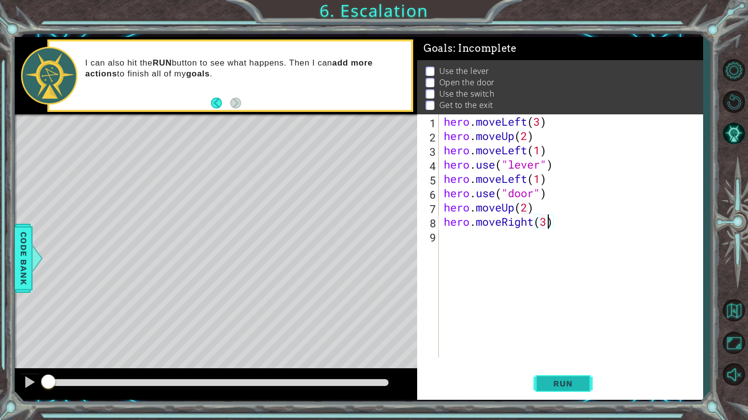
click at [559, 384] on span "Run" at bounding box center [563, 384] width 39 height 10
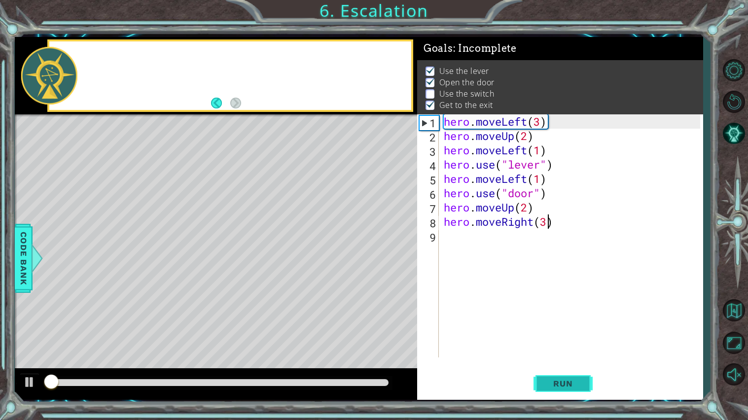
scroll to position [1, 0]
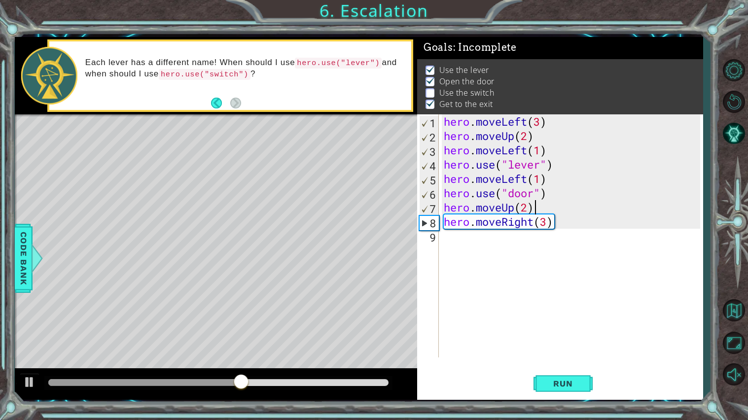
click at [564, 204] on div "hero . moveLeft ( 3 ) hero . moveUp ( 2 ) hero . moveLeft ( 1 ) hero . use ( "l…" at bounding box center [573, 250] width 263 height 272
type textarea "hero.moveUp(2)"
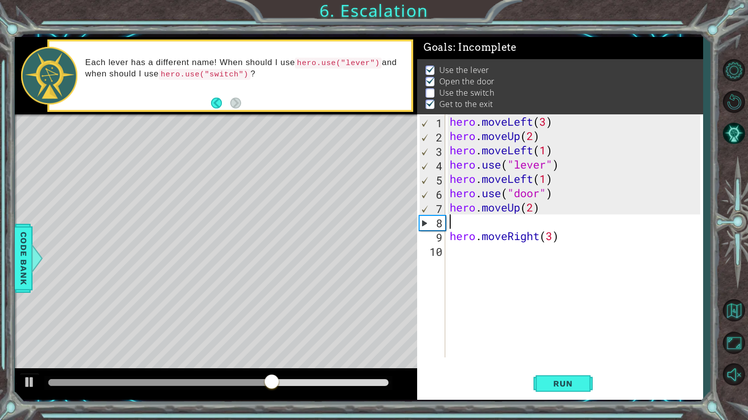
click at [556, 236] on div "hero . moveLeft ( 3 ) hero . moveUp ( 2 ) hero . moveLeft ( 1 ) hero . use ( "l…" at bounding box center [576, 250] width 257 height 272
type textarea "hero.moveRight(2)"
click at [497, 218] on div "hero . moveLeft ( 3 ) hero . moveUp ( 2 ) hero . moveLeft ( 1 ) hero . use ( "l…" at bounding box center [576, 250] width 257 height 272
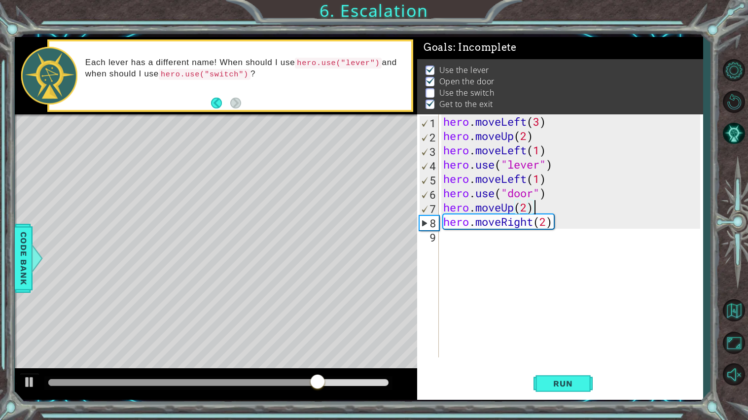
click at [548, 227] on div "hero . moveLeft ( 3 ) hero . moveUp ( 2 ) hero . moveLeft ( 1 ) hero . use ( "l…" at bounding box center [573, 250] width 264 height 272
type textarea "hero.moveRight(2)"
click at [558, 229] on div "hero . moveLeft ( 3 ) hero . moveUp ( 2 ) hero . moveLeft ( 1 ) hero . use ( "l…" at bounding box center [573, 250] width 264 height 272
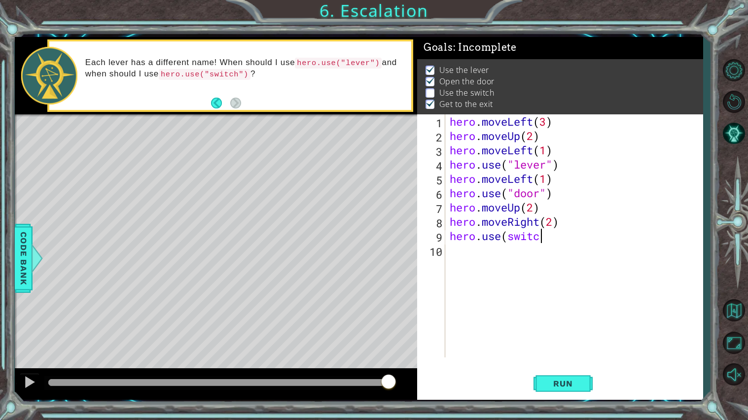
scroll to position [0, 3]
click at [510, 234] on div "hero . moveLeft ( 3 ) hero . moveUp ( 2 ) hero . moveLeft ( 1 ) hero . use ( "l…" at bounding box center [576, 250] width 257 height 272
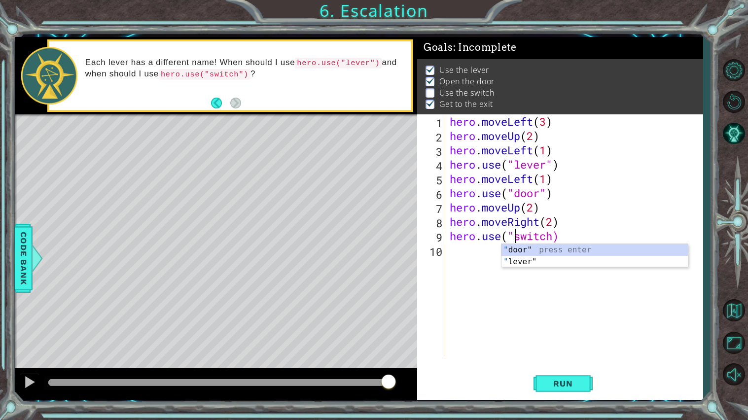
click at [554, 236] on div "hero . moveLeft ( 3 ) hero . moveUp ( 2 ) hero . moveLeft ( 1 ) hero . use ( "l…" at bounding box center [576, 250] width 257 height 272
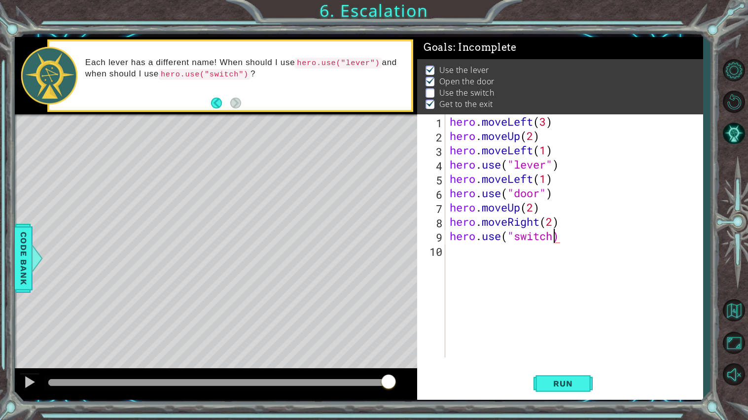
type textarea "hero.use("switch")"
click at [483, 265] on div "hero . moveLeft ( 3 ) hero . moveUp ( 2 ) hero . moveLeft ( 1 ) hero . use ( "l…" at bounding box center [576, 250] width 257 height 272
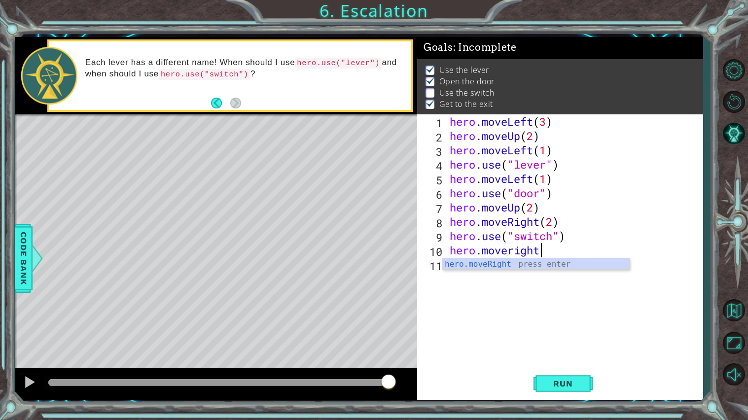
scroll to position [0, 3]
type textarea "hero.moveRight(1)"
click at [567, 388] on span "Run" at bounding box center [563, 384] width 39 height 10
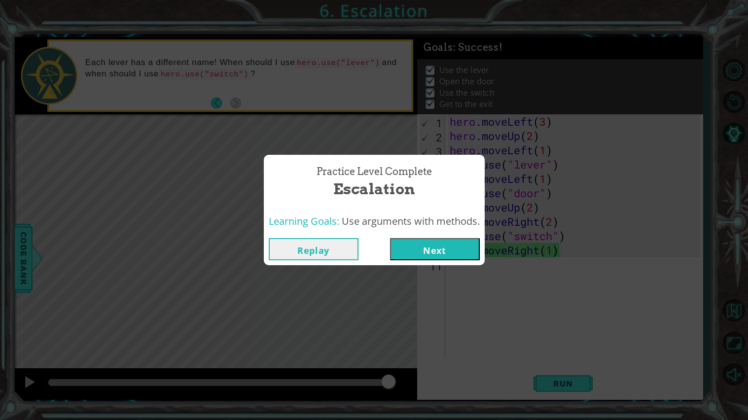
click at [414, 248] on button "Next" at bounding box center [435, 249] width 90 height 22
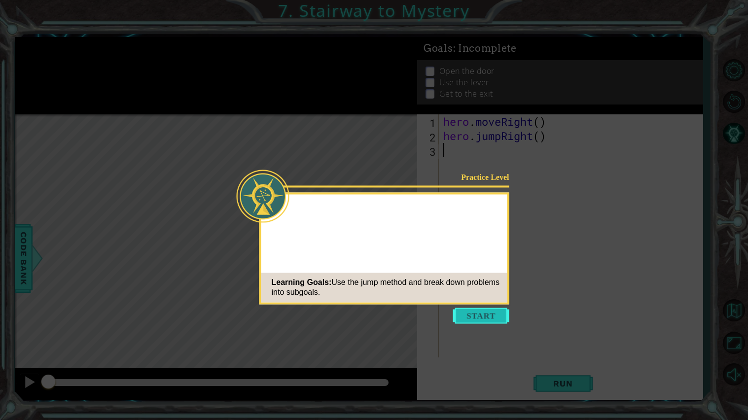
click at [482, 321] on button "Start" at bounding box center [481, 316] width 56 height 16
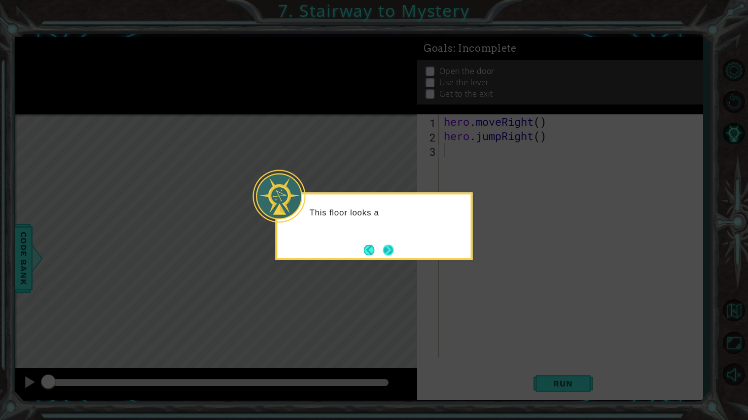
click at [395, 255] on button "Next" at bounding box center [388, 250] width 12 height 12
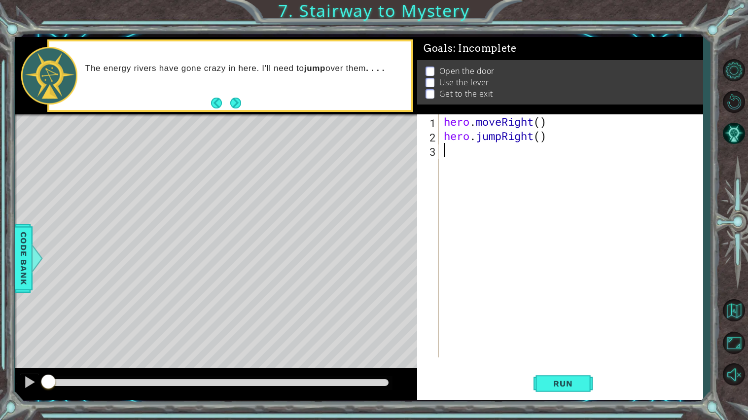
click at [539, 136] on div "hero . moveRight ( ) hero . jumpRight ( )" at bounding box center [573, 250] width 263 height 272
type textarea "hero.jumpRight(2)"
click at [499, 157] on div "hero . moveRight ( ) hero . jumpRight ( 2 )" at bounding box center [573, 250] width 263 height 272
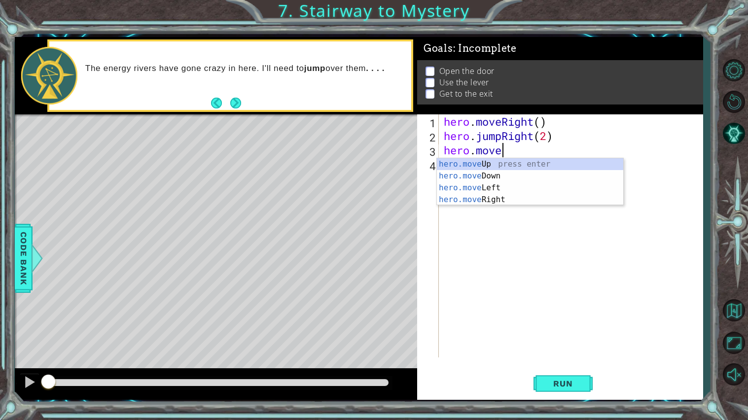
scroll to position [0, 2]
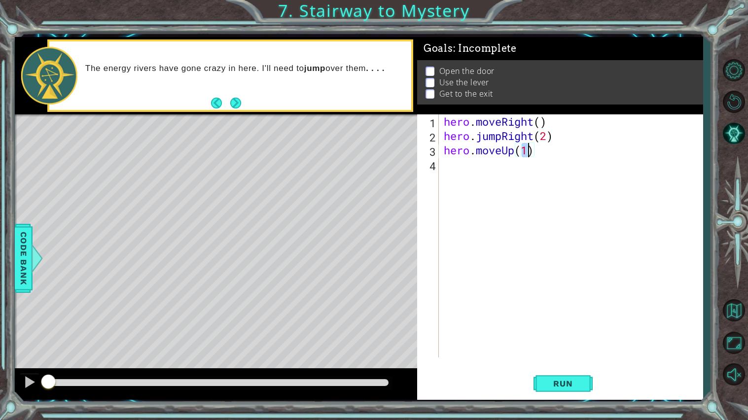
click at [530, 149] on div "hero . moveRight ( ) hero . jumpRight ( 2 ) hero . moveUp ( 1 )" at bounding box center [571, 235] width 258 height 243
type textarea "hero.moveUp(3)"
click at [542, 152] on div "hero . moveRight ( ) hero . jumpRight ( 2 ) hero . moveUp ( 3 )" at bounding box center [573, 250] width 263 height 272
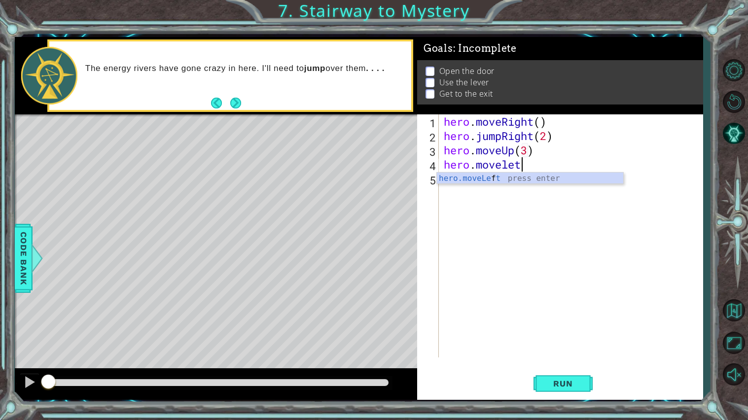
scroll to position [0, 2]
type textarea "hero.moveLeft(1)"
click at [556, 167] on div "hero . moveRight ( ) hero . jumpRight ( 2 ) hero . moveUp ( 3 ) hero . moveLeft…" at bounding box center [573, 250] width 263 height 272
click at [513, 181] on div "hero . moveRight ( ) hero . jumpRight ( 2 ) hero . moveUp ( 3 ) hero . moveLeft…" at bounding box center [573, 250] width 263 height 272
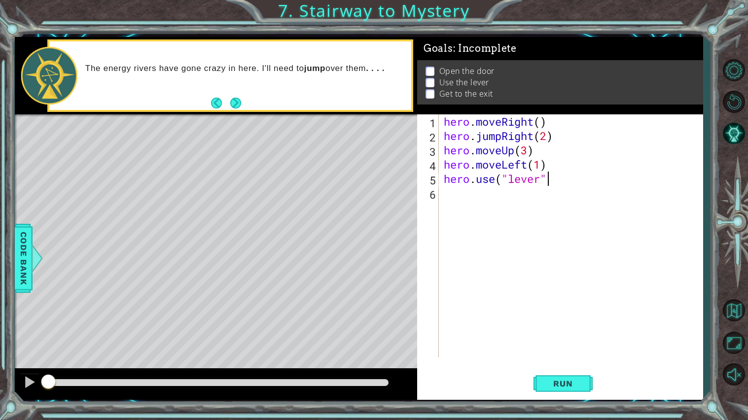
type textarea "hero.use("lever")"
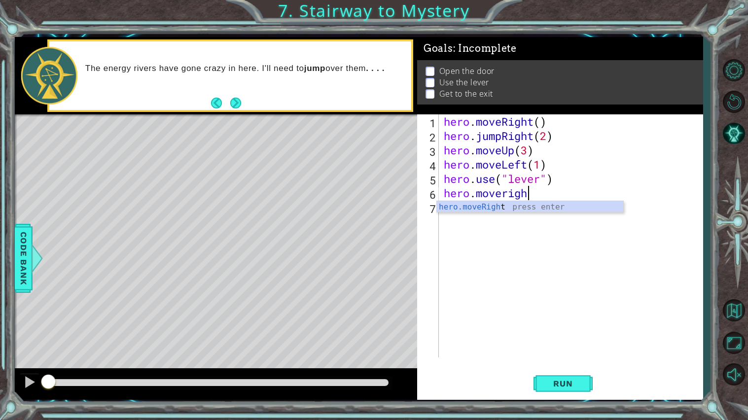
scroll to position [0, 3]
type textarea "hero.moveRight(2)"
click at [555, 197] on div "hero . moveRight ( ) hero . jumpRight ( 2 ) hero . moveUp ( 3 ) hero . moveLeft…" at bounding box center [573, 250] width 263 height 272
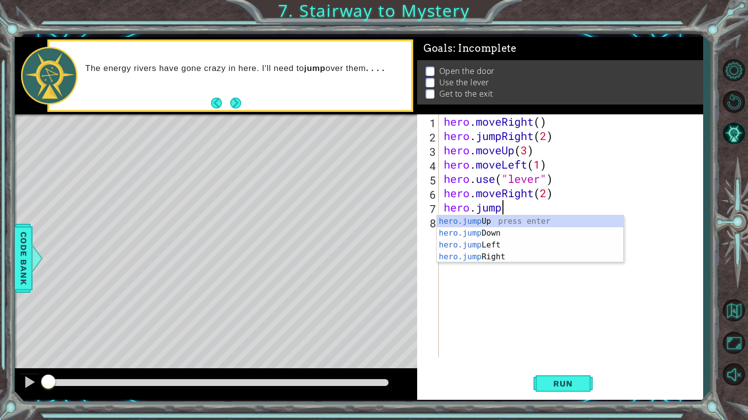
scroll to position [0, 2]
type textarea "hero.jumpup"
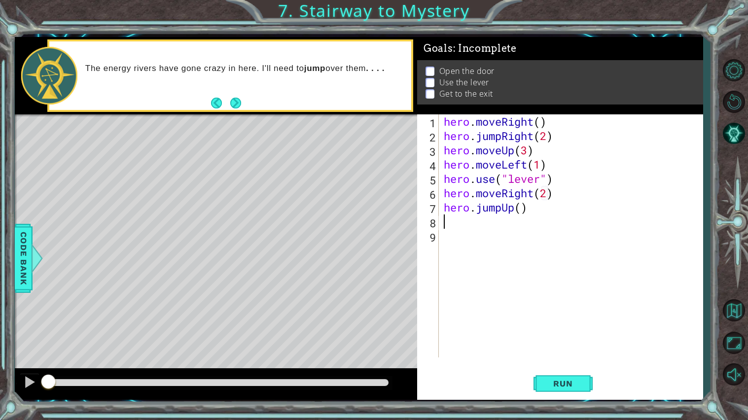
scroll to position [0, 0]
click at [528, 209] on div "hero . moveRight ( ) hero . jumpRight ( 2 ) hero . moveUp ( 3 ) hero . moveLeft…" at bounding box center [573, 250] width 263 height 272
click at [523, 210] on div "hero . moveRight ( ) hero . jumpRight ( 2 ) hero . moveUp ( 3 ) hero . moveLeft…" at bounding box center [573, 250] width 263 height 272
click at [542, 121] on div "hero . moveRight ( ) hero . jumpRight ( 2 ) hero . moveUp ( 3 ) hero . moveLeft…" at bounding box center [573, 250] width 263 height 272
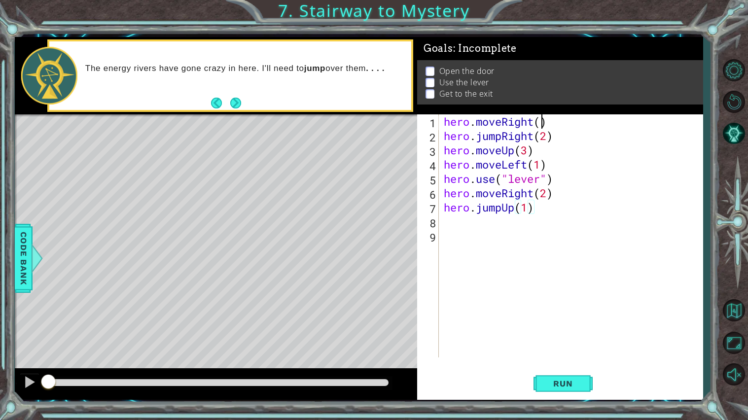
scroll to position [0, 4]
click at [552, 203] on div "hero . moveRight ( 1 ) hero . jumpRight ( 2 ) hero . moveUp ( 3 ) hero . moveLe…" at bounding box center [573, 250] width 263 height 272
type textarea "hero.jumpUp(1)"
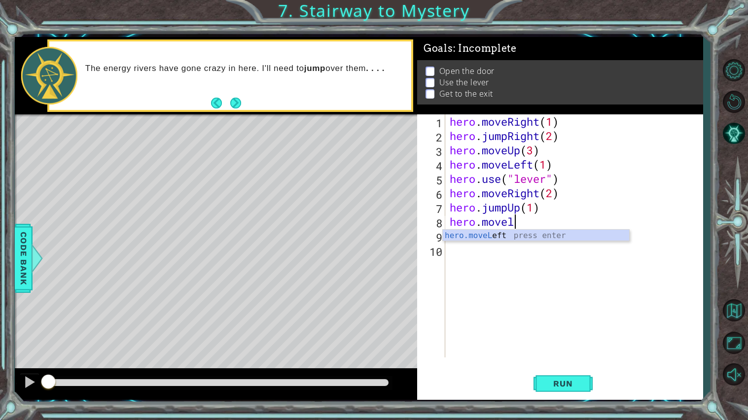
scroll to position [0, 2]
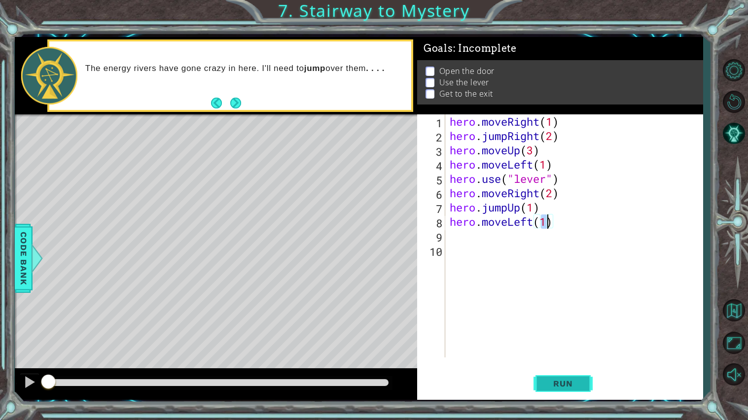
click at [582, 384] on button "Run" at bounding box center [563, 383] width 59 height 29
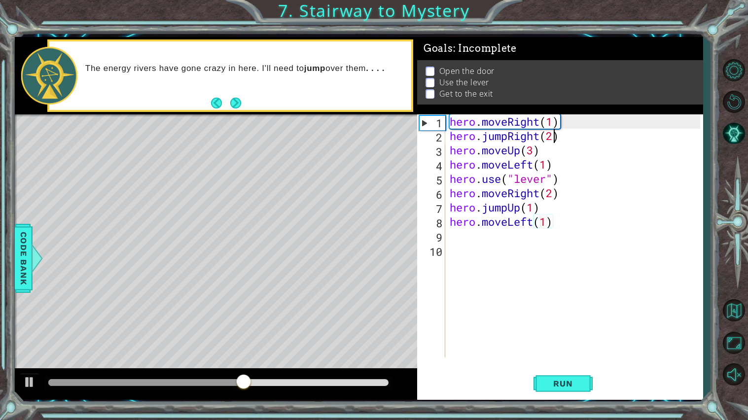
click at [553, 134] on div "hero . moveRight ( 1 ) hero . jumpRight ( 2 ) hero . moveUp ( 3 ) hero . moveLe…" at bounding box center [576, 250] width 257 height 272
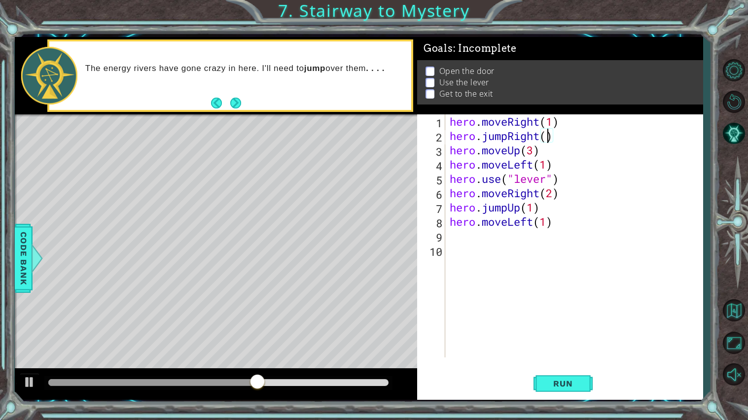
scroll to position [0, 4]
type textarea "hero.jumpRight(1)"
click at [575, 387] on span "Run" at bounding box center [563, 384] width 39 height 10
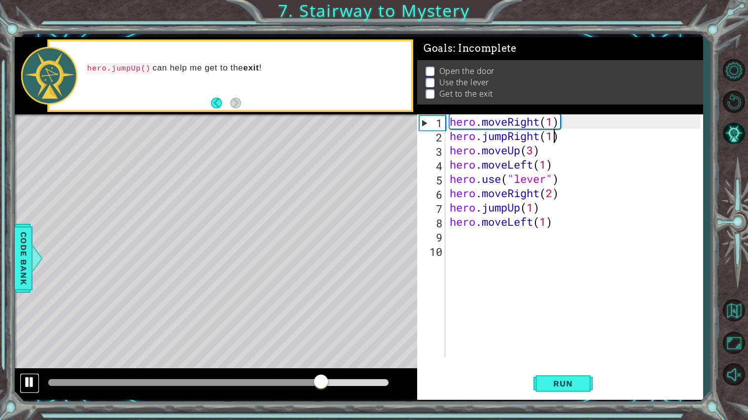
click at [29, 383] on div at bounding box center [29, 382] width 13 height 13
click at [566, 138] on div "hero . moveRight ( 1 ) hero . jumpRight ( 1 ) hero . moveUp ( 3 ) hero . moveLe…" at bounding box center [576, 250] width 257 height 272
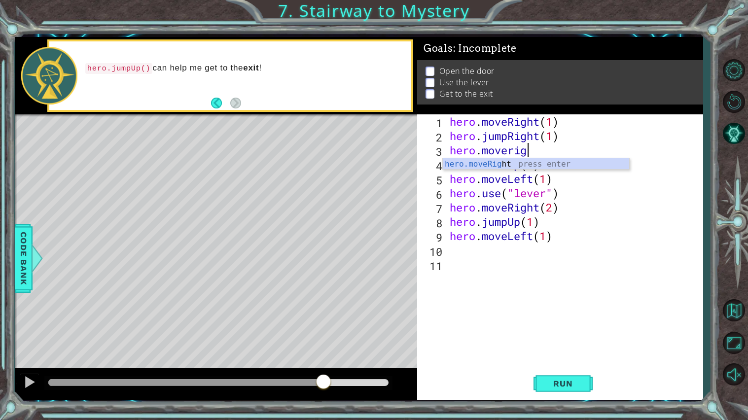
scroll to position [0, 3]
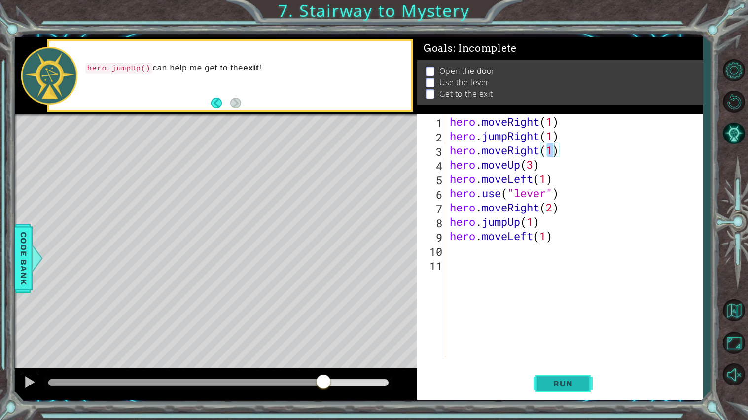
click at [572, 390] on button "Run" at bounding box center [563, 383] width 59 height 29
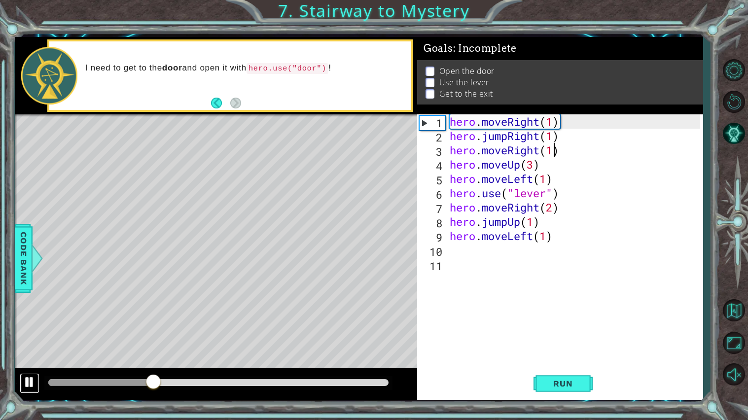
click at [26, 378] on div at bounding box center [29, 382] width 13 height 13
click at [532, 166] on div "hero . moveRight ( 1 ) hero . jumpRight ( 1 ) hero . moveRight ( 1 ) hero . mov…" at bounding box center [576, 250] width 257 height 272
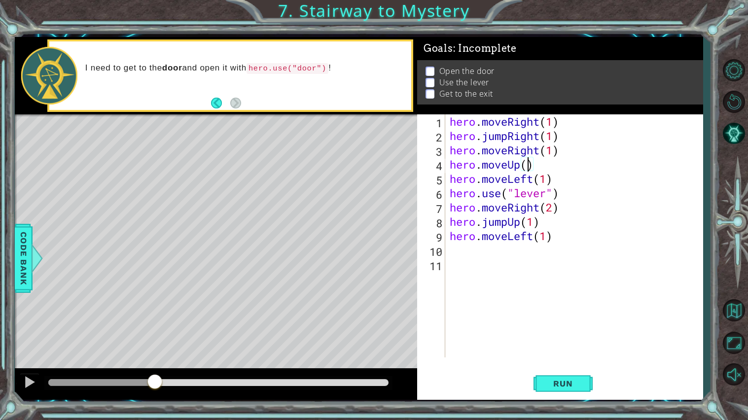
type textarea "hero.moveUp(1)"
click at [553, 164] on div "hero . moveRight ( 1 ) hero . jumpRight ( 1 ) hero . moveRight ( 1 ) hero . mov…" at bounding box center [576, 250] width 257 height 272
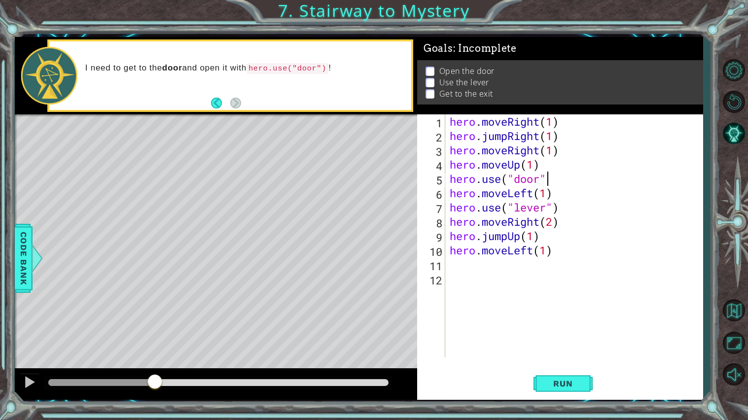
scroll to position [0, 3]
type textarea "hero.use("door")"
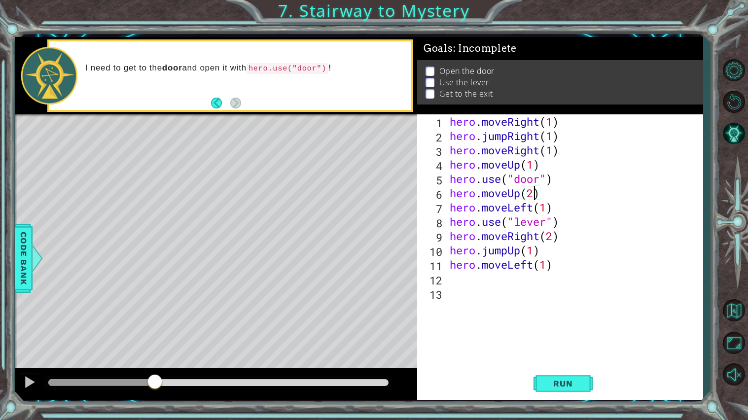
scroll to position [0, 3]
click at [568, 379] on span "Run" at bounding box center [563, 384] width 39 height 10
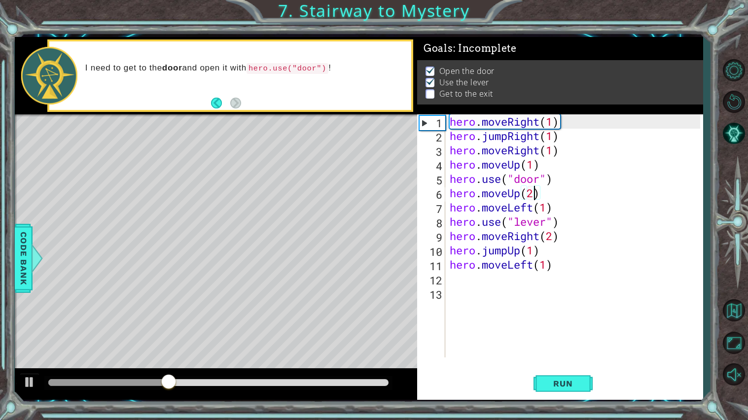
click at [547, 268] on div "hero . moveRight ( 1 ) hero . jumpRight ( 1 ) hero . moveRight ( 1 ) hero . mov…" at bounding box center [576, 250] width 257 height 272
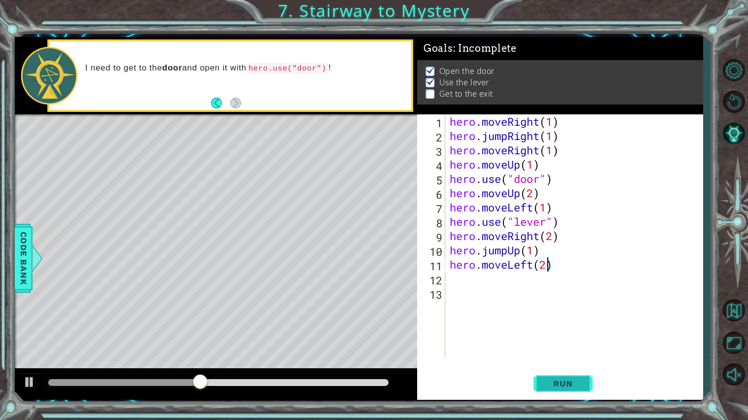
type textarea "hero.moveLeft(2)"
click at [560, 384] on span "Run" at bounding box center [563, 384] width 39 height 10
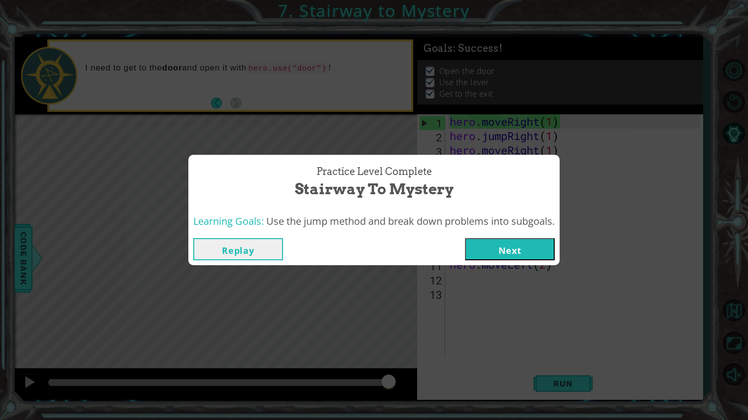
click at [524, 243] on button "Next" at bounding box center [510, 249] width 90 height 22
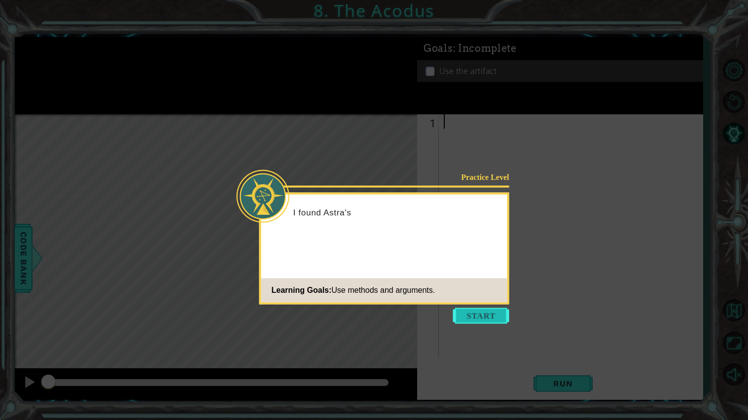
click at [478, 314] on button "Start" at bounding box center [481, 316] width 56 height 16
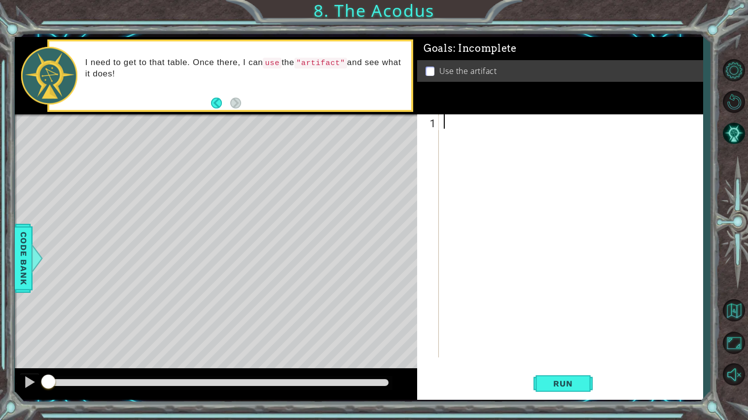
click at [459, 125] on div at bounding box center [573, 250] width 263 height 272
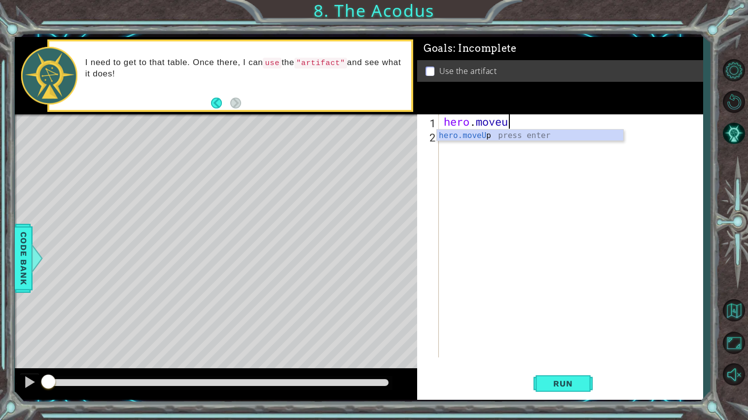
scroll to position [0, 2]
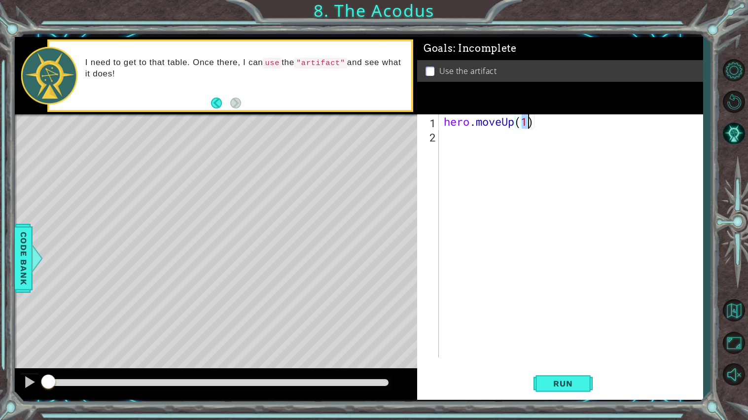
type textarea "hero.moveUp(2)"
click at [545, 125] on div "hero . moveUp ( 2 )" at bounding box center [573, 250] width 263 height 272
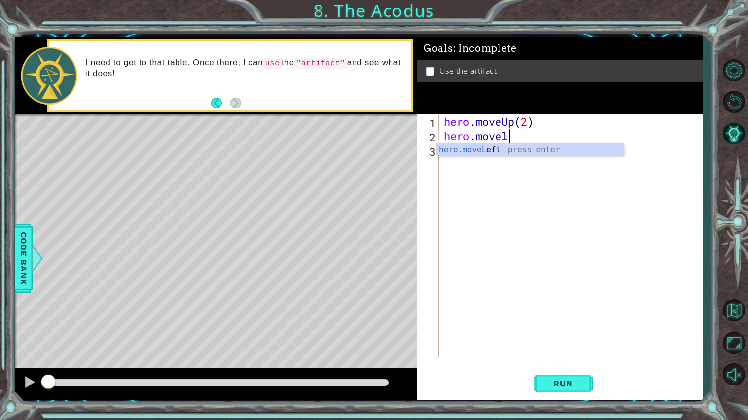
scroll to position [0, 2]
type textarea "hero.moveLeft(1)"
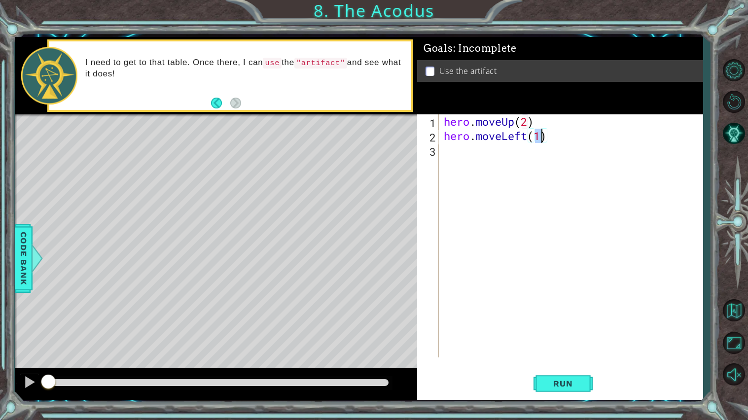
click at [549, 132] on div "hero . moveUp ( 2 ) hero . moveLeft ( 1 )" at bounding box center [573, 250] width 263 height 272
type textarea "hero.moveDown(2)"
click at [560, 155] on div "hero . moveUp ( 2 ) hero . moveLeft ( 1 ) hero . moveDown ( 2 )" at bounding box center [573, 250] width 263 height 272
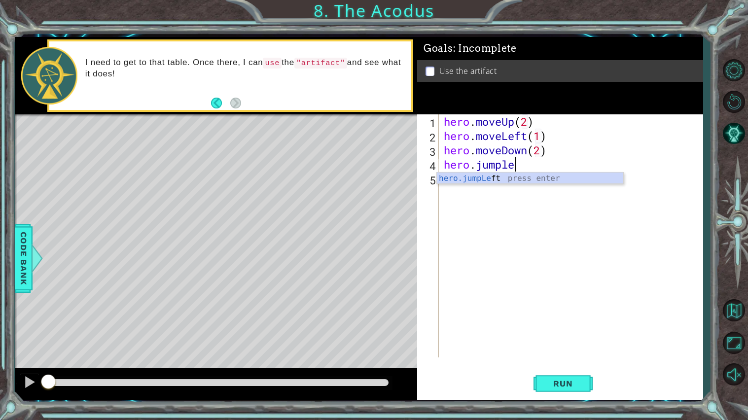
scroll to position [0, 2]
type textarea "hero.jumpleft"
type textarea "hero.moveUp(2)"
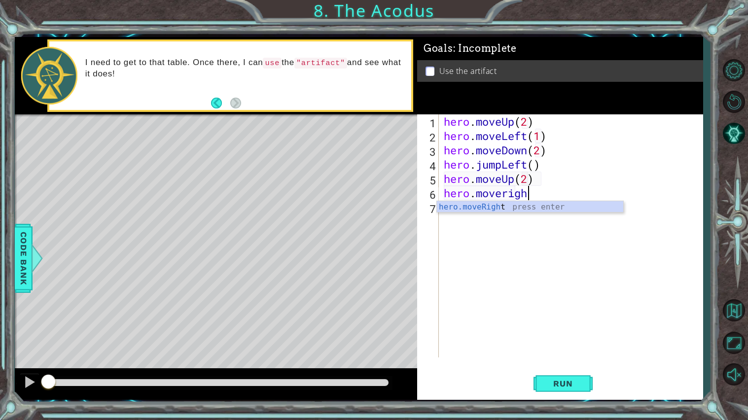
scroll to position [0, 3]
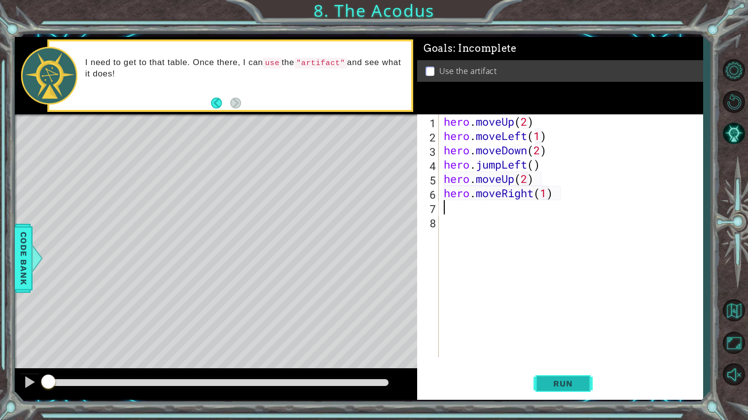
type textarea "hero.moveRight(1)"
click at [581, 383] on span "Run" at bounding box center [563, 384] width 39 height 10
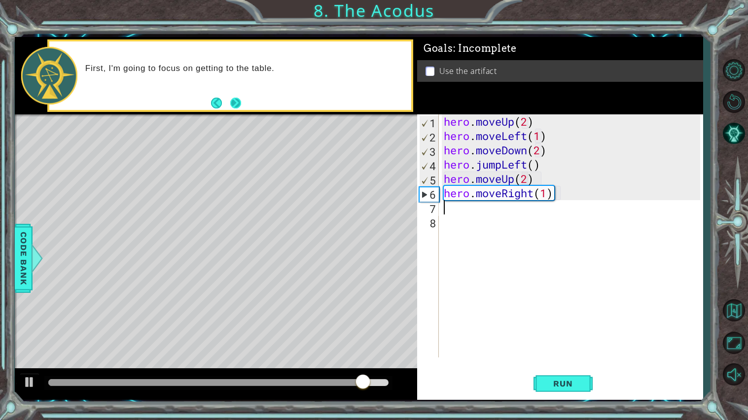
click at [231, 104] on button "Next" at bounding box center [235, 103] width 11 height 11
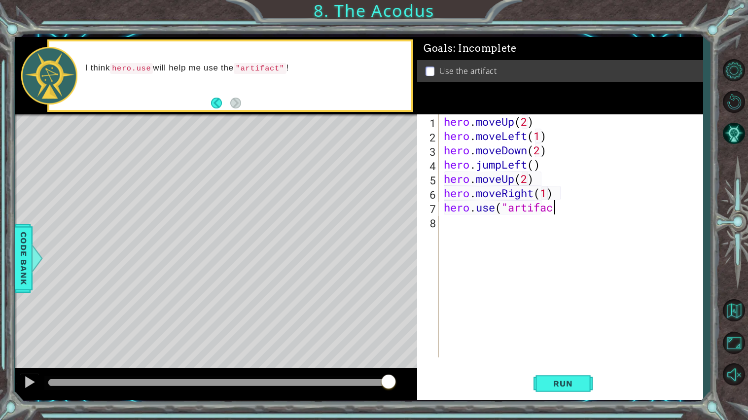
scroll to position [0, 4]
type textarea "hero.use("artifact")"
click at [566, 391] on button "Run" at bounding box center [563, 383] width 59 height 29
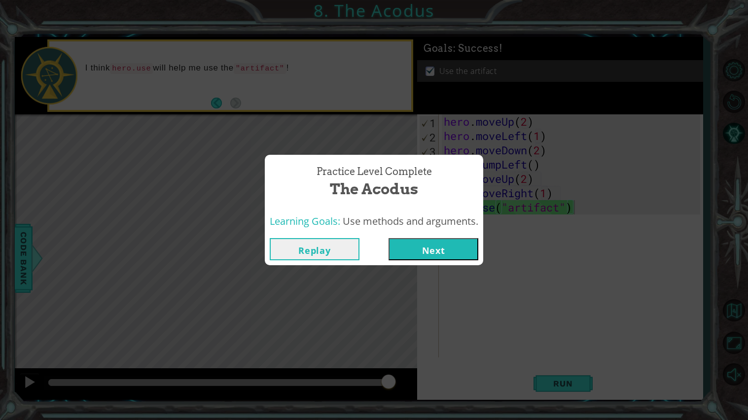
click at [419, 242] on button "Next" at bounding box center [434, 249] width 90 height 22
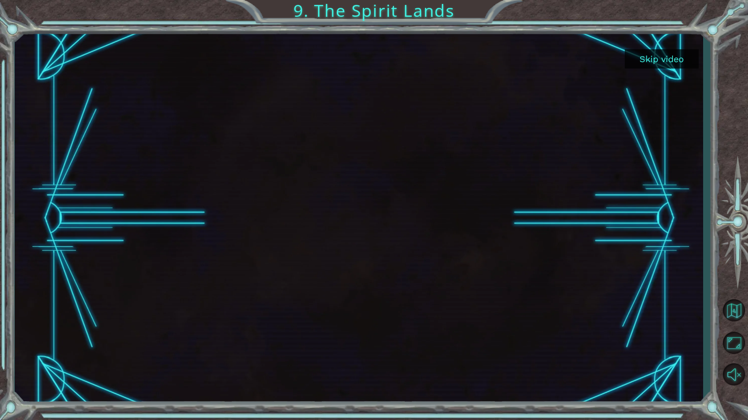
click at [654, 59] on button "Skip video" at bounding box center [662, 58] width 74 height 19
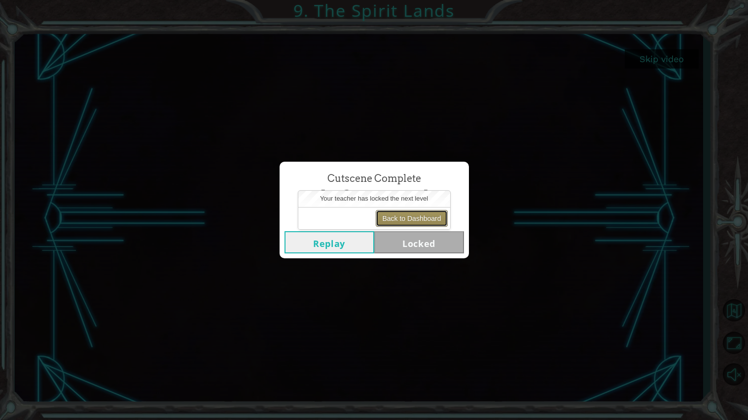
click at [433, 215] on button "Back to Dashboard" at bounding box center [412, 218] width 72 height 17
